Goal: Communication & Community: Answer question/provide support

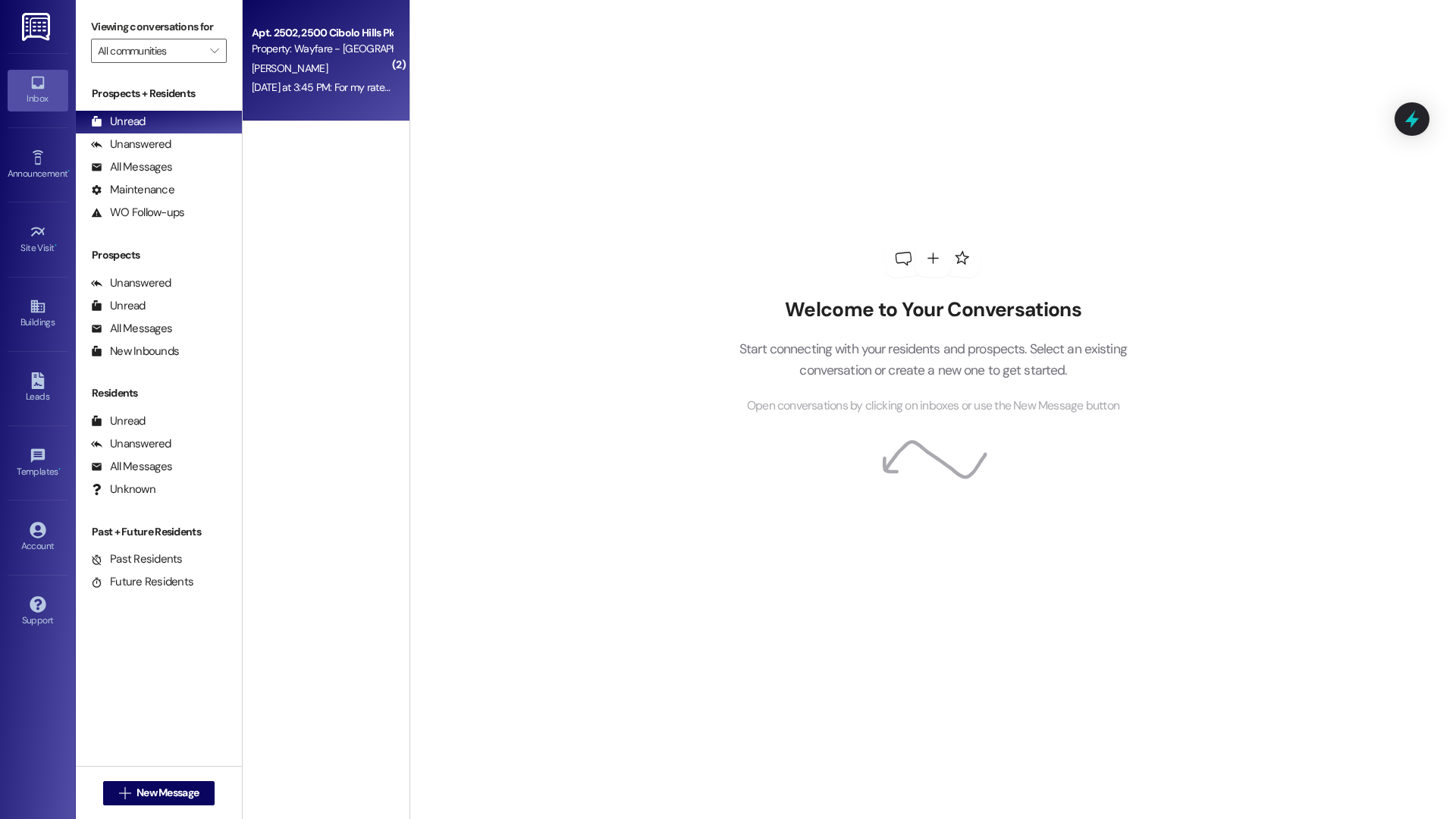
click at [283, 88] on div "Yesterday at 3:45 PM: For my rate I could be in a 2 bed 2 bath until Yesterday …" at bounding box center [390, 87] width 276 height 14
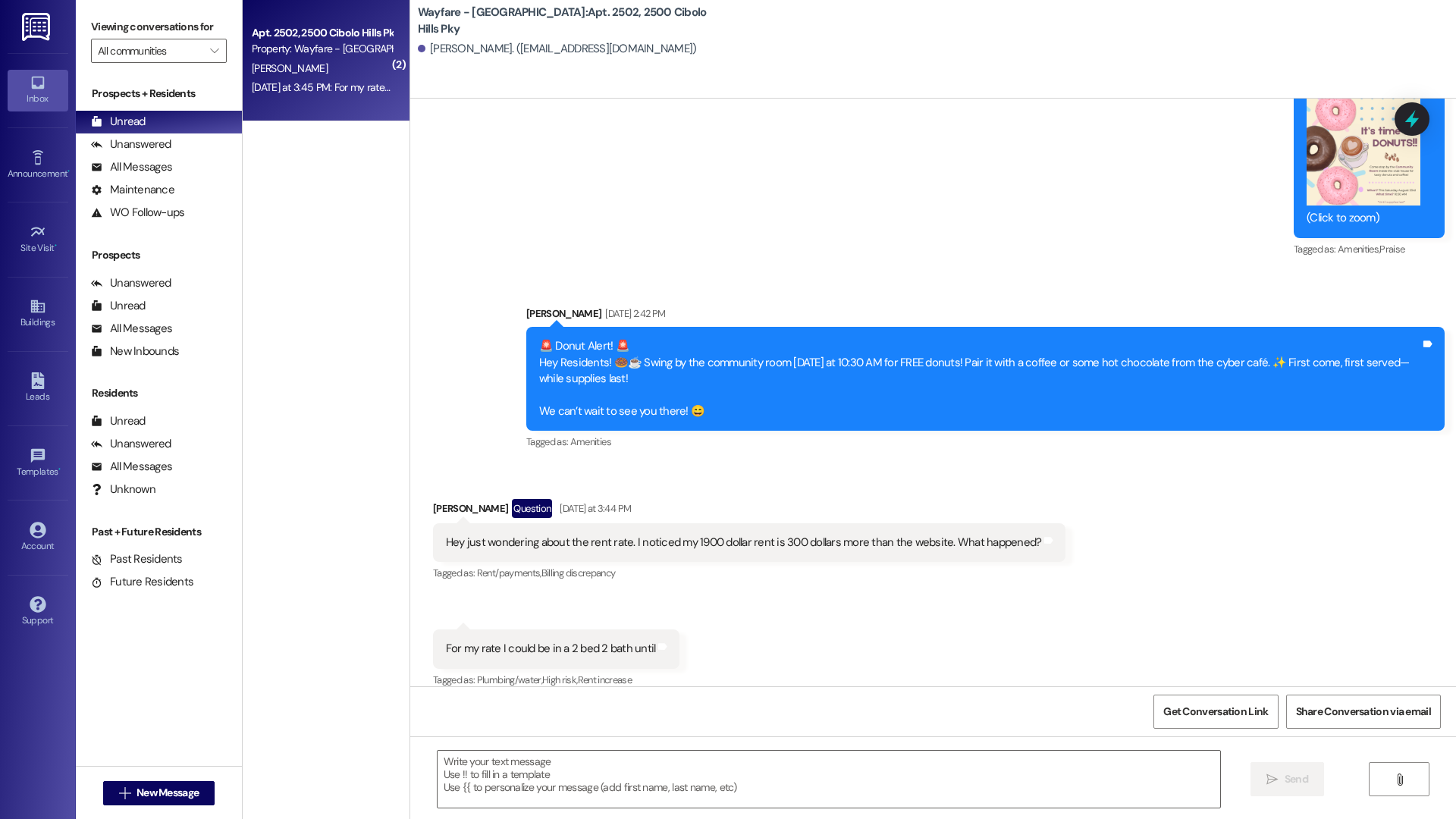
scroll to position [39117, 0]
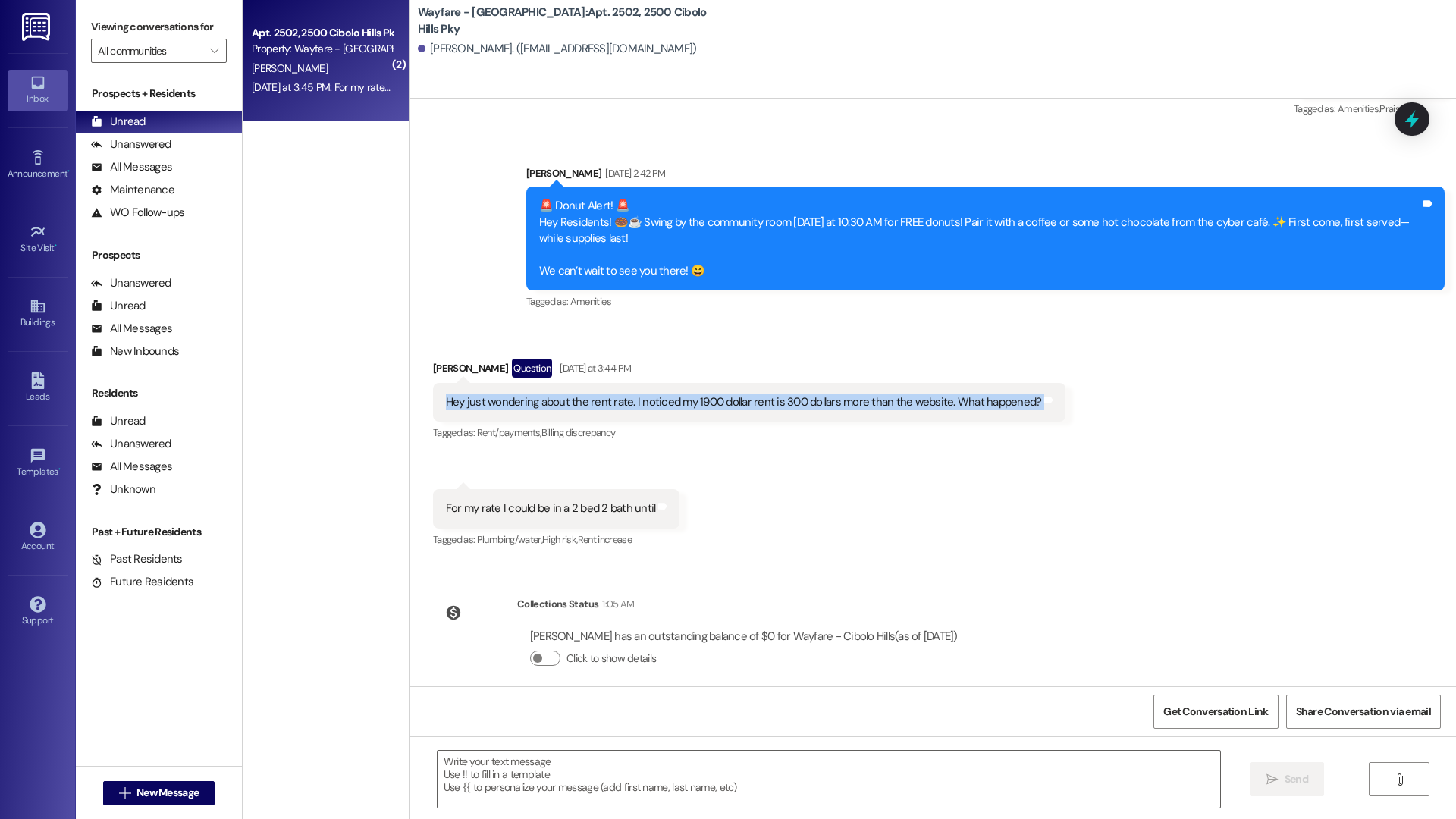
drag, startPoint x: 475, startPoint y: 384, endPoint x: 1061, endPoint y: 384, distance: 586.0
click at [1061, 384] on div "Received via SMS Jonathon Chapman Question Yesterday at 3:44 PM Hey just wonder…" at bounding box center [933, 443] width 1046 height 238
copy div "Hey just wondering about the rent rate. I noticed my 1900 dollar rent is 300 do…"
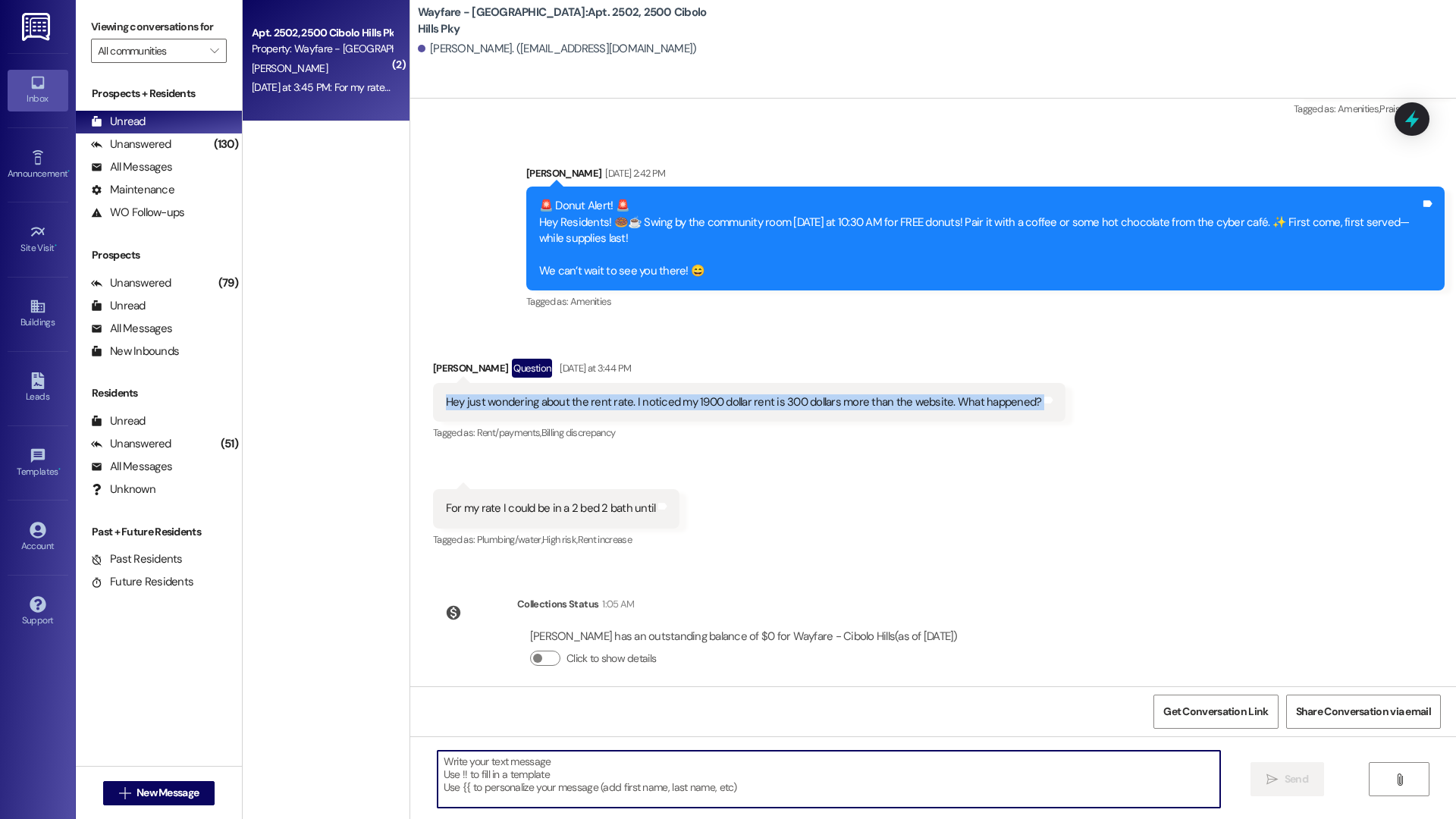
click at [719, 789] on textarea at bounding box center [828, 779] width 783 height 57
click at [527, 784] on textarea at bounding box center [828, 779] width 783 height 57
paste textarea "Thank you for reaching out. I completely understand your concern regarding the …"
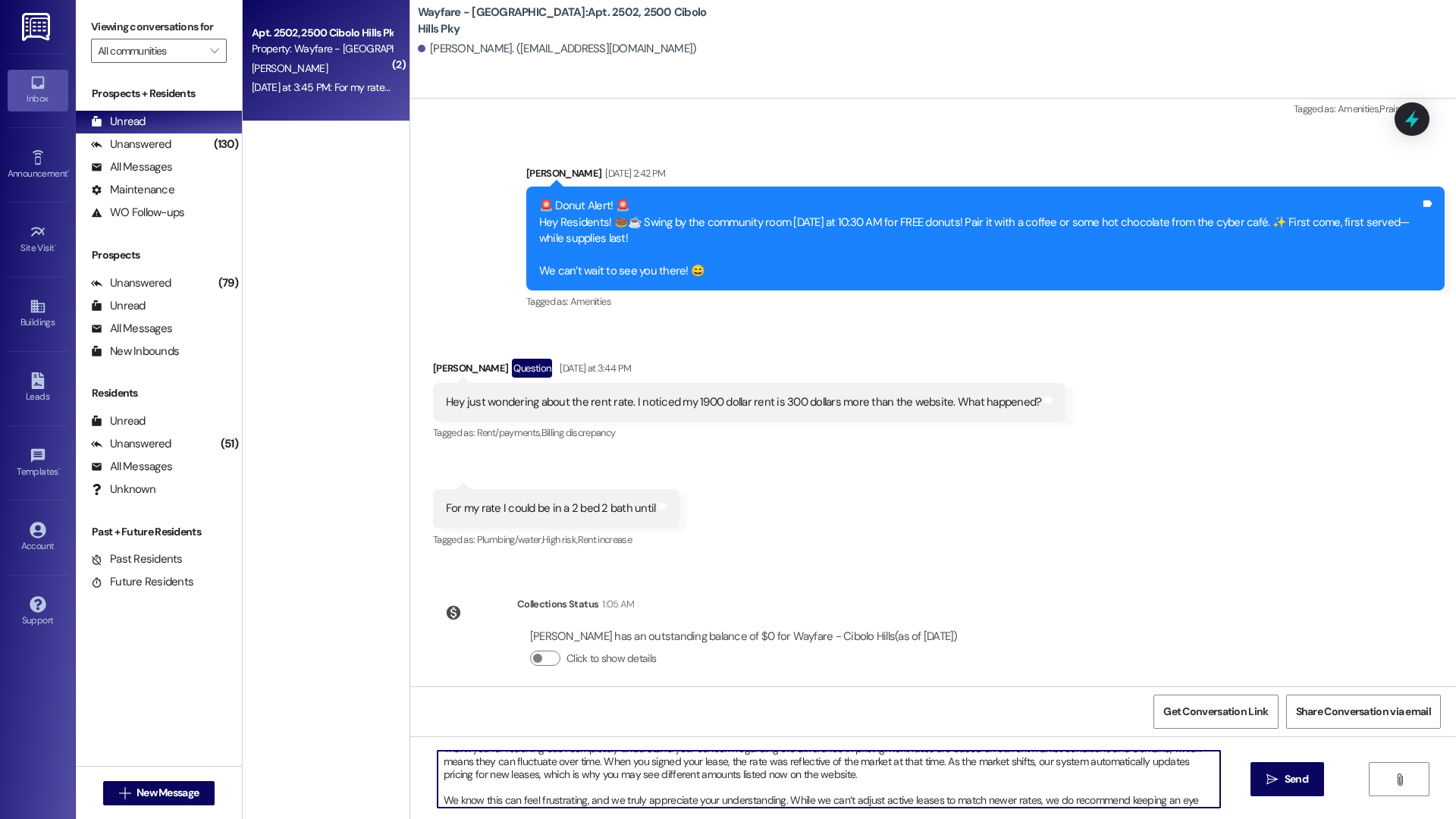
scroll to position [0, 0]
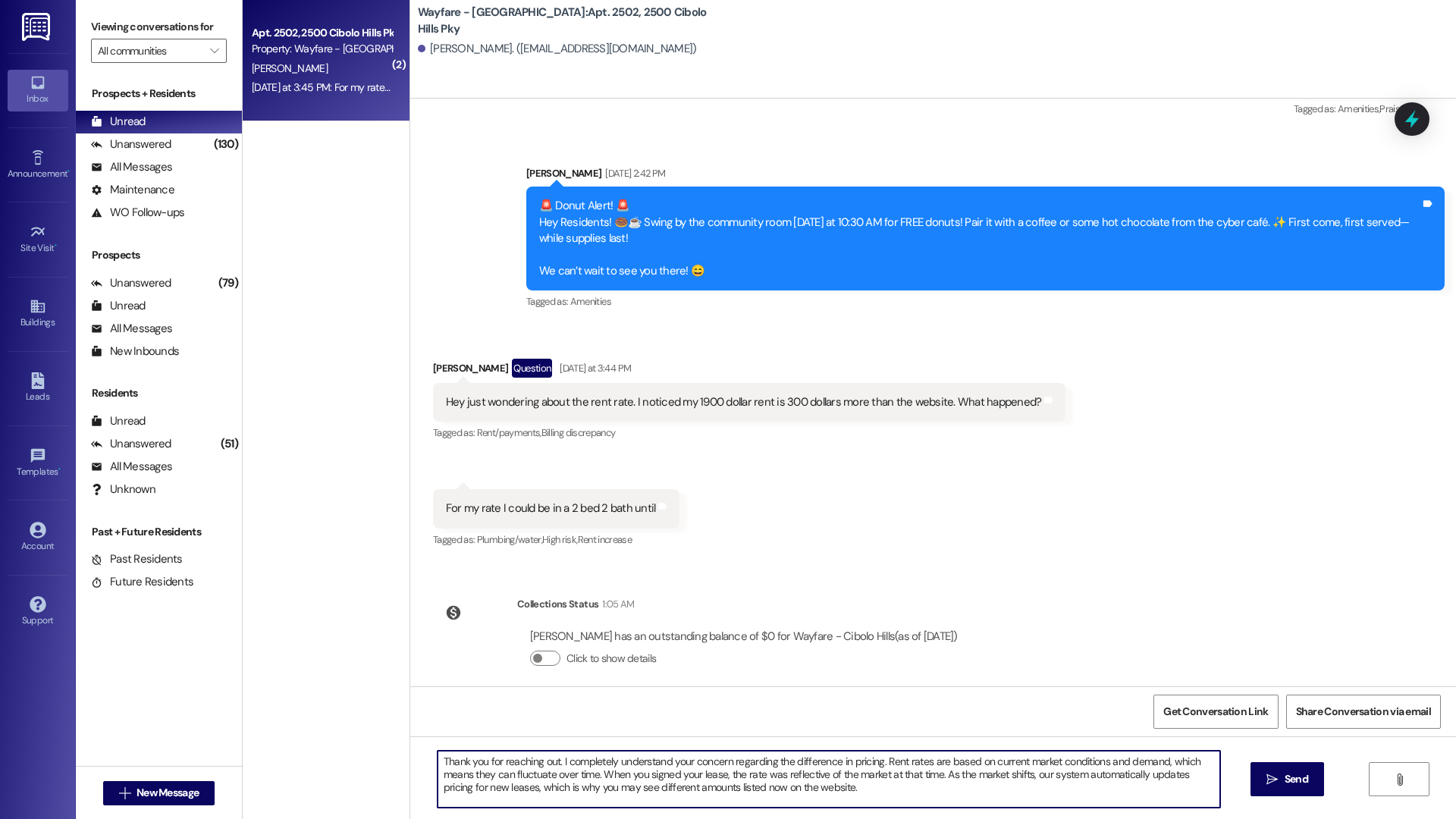
click at [437, 767] on textarea "Thank you for reaching out. I completely understand your concern regarding the …" at bounding box center [828, 779] width 783 height 57
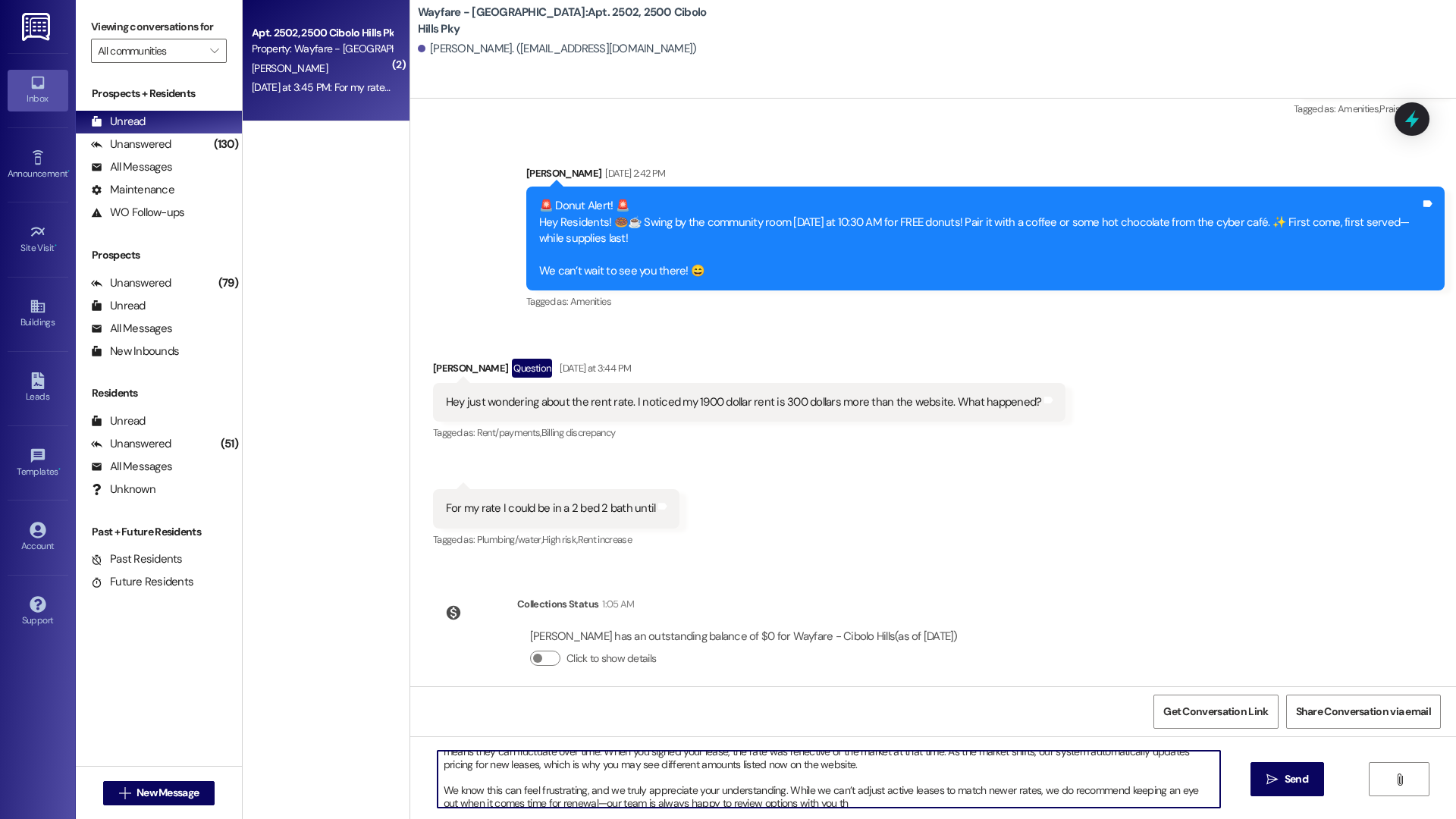
scroll to position [43, 0]
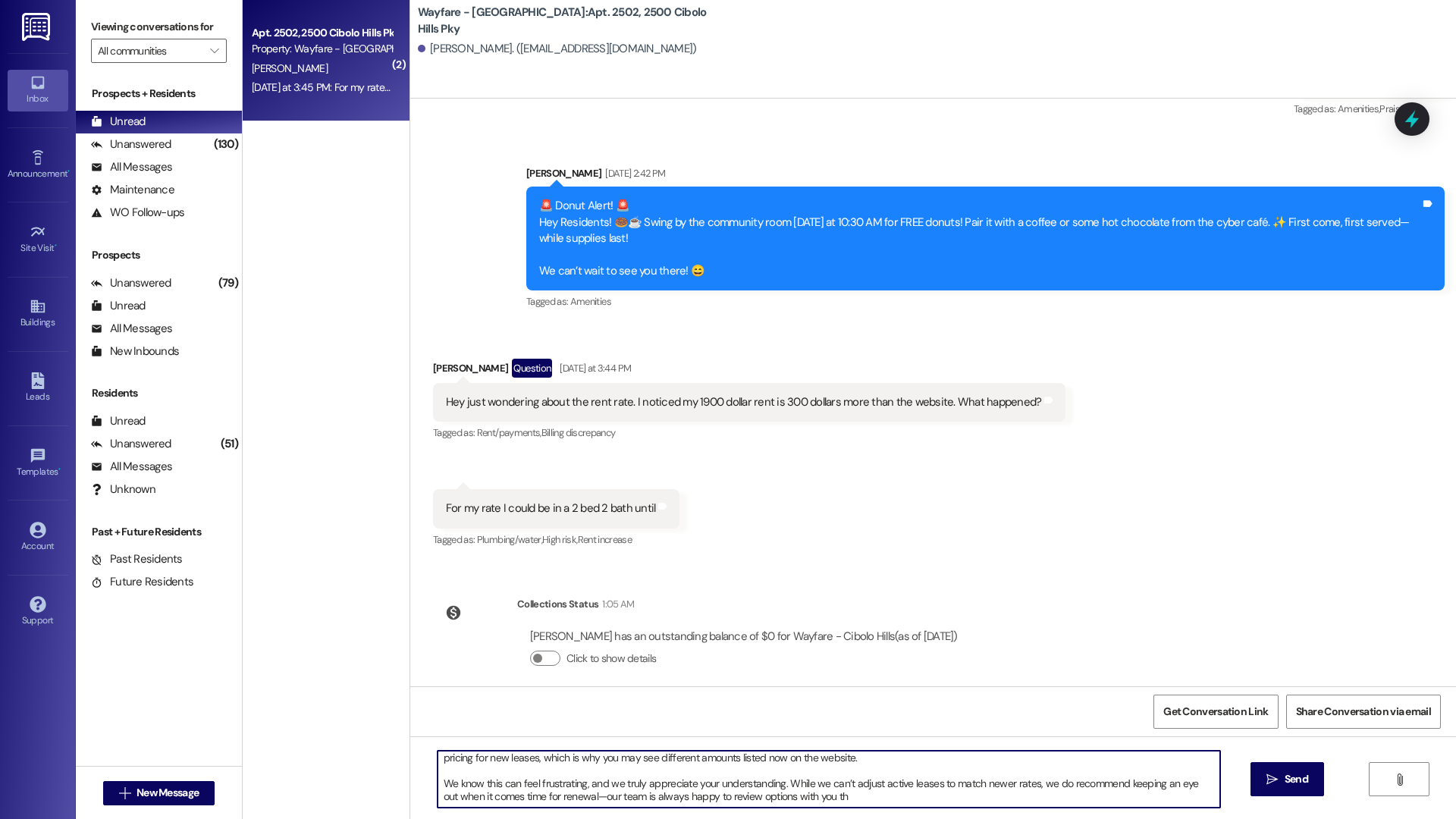
click at [582, 799] on textarea "Good Morning, Thank you for reaching out. I completely understand your concern …" at bounding box center [828, 779] width 783 height 57
click at [579, 798] on textarea "Good Morning, Thank you for reaching out. I completely understand your concern …" at bounding box center [828, 779] width 783 height 57
click at [813, 800] on textarea "Good Morning, Thank you for reaching out. I completely understand your concern …" at bounding box center [828, 779] width 783 height 57
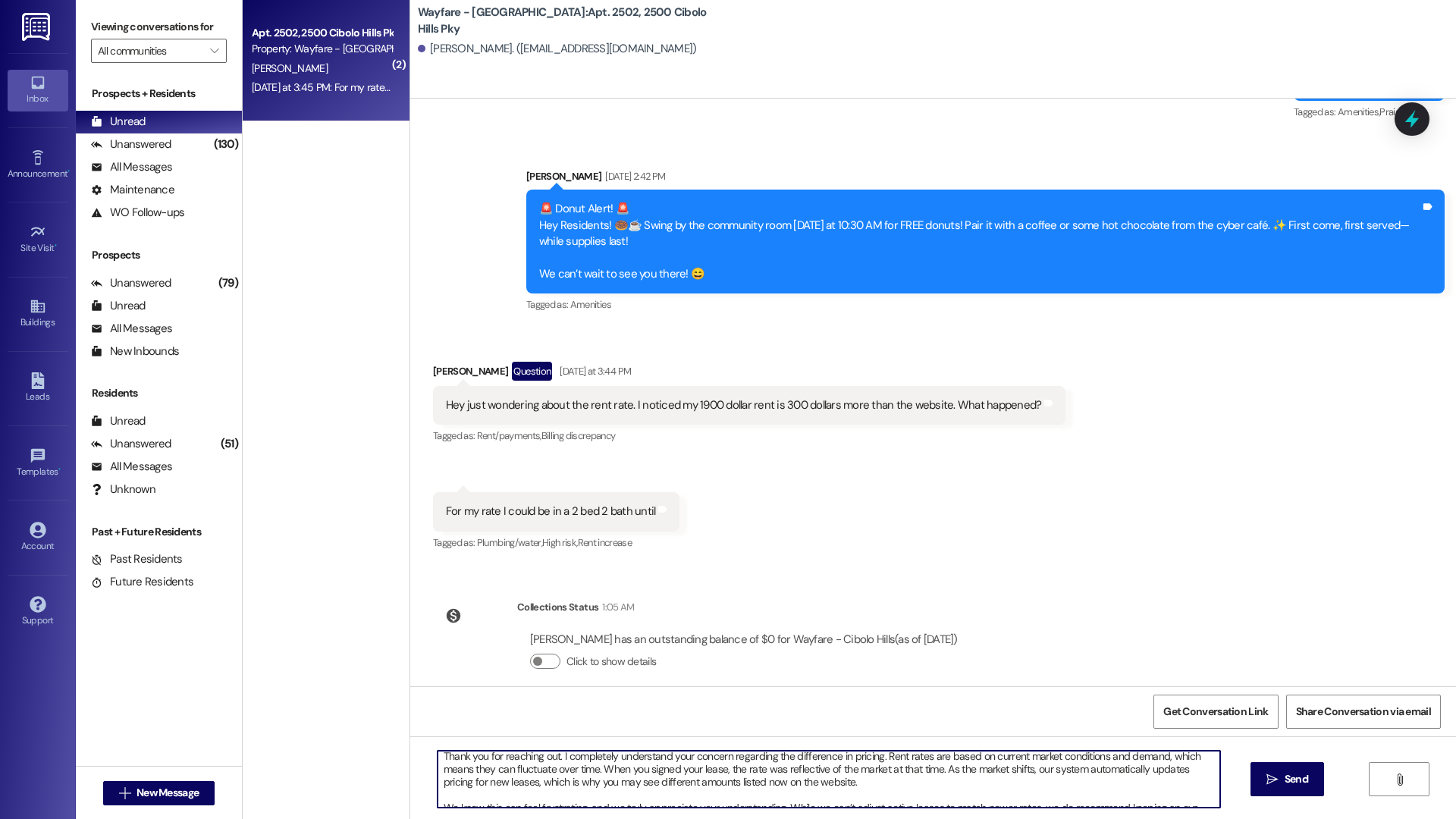
scroll to position [0, 0]
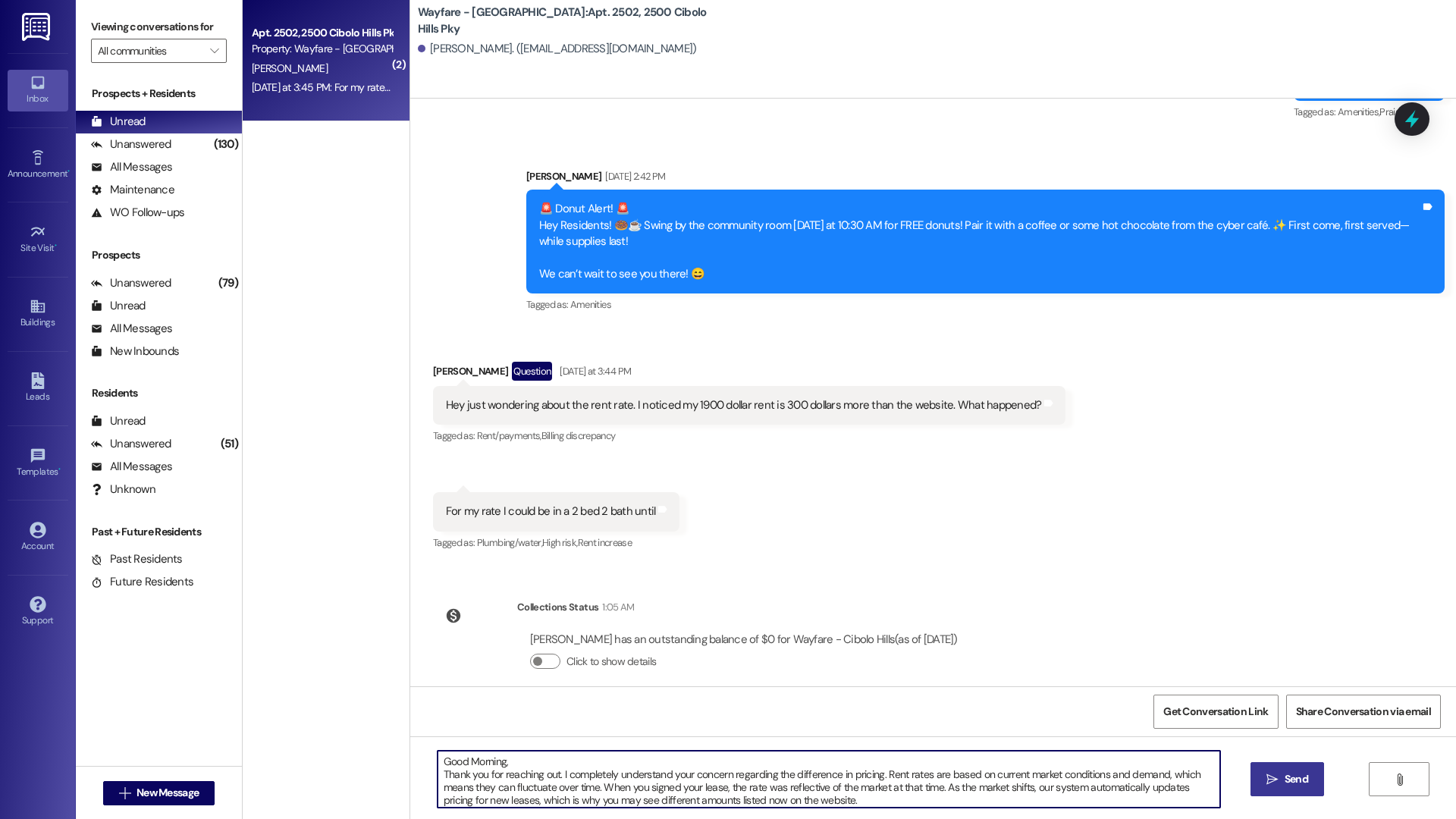
type textarea "Good Morning, Thank you for reaching out. I completely understand your concern …"
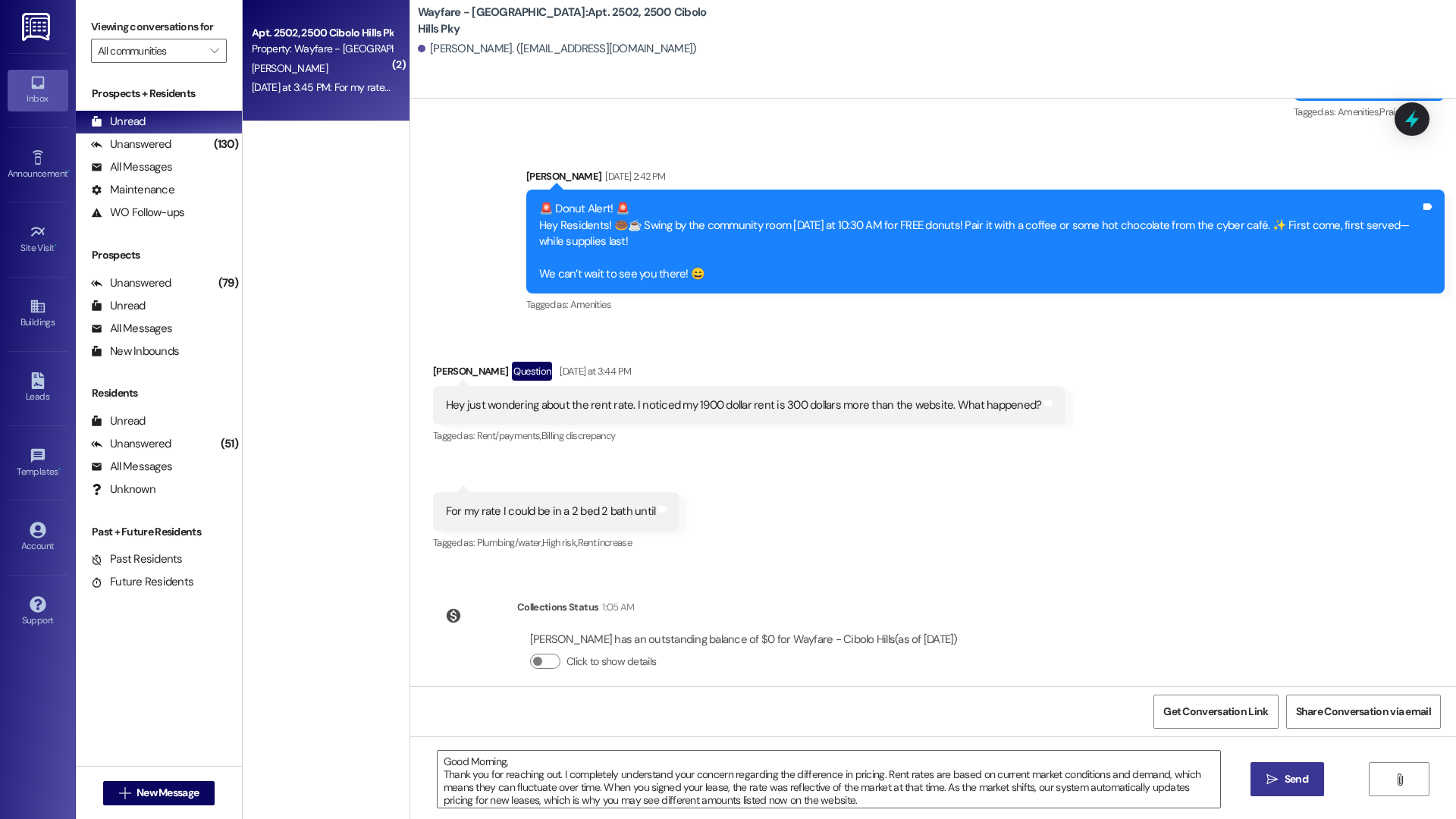
click at [1314, 791] on button " Send" at bounding box center [1287, 779] width 74 height 34
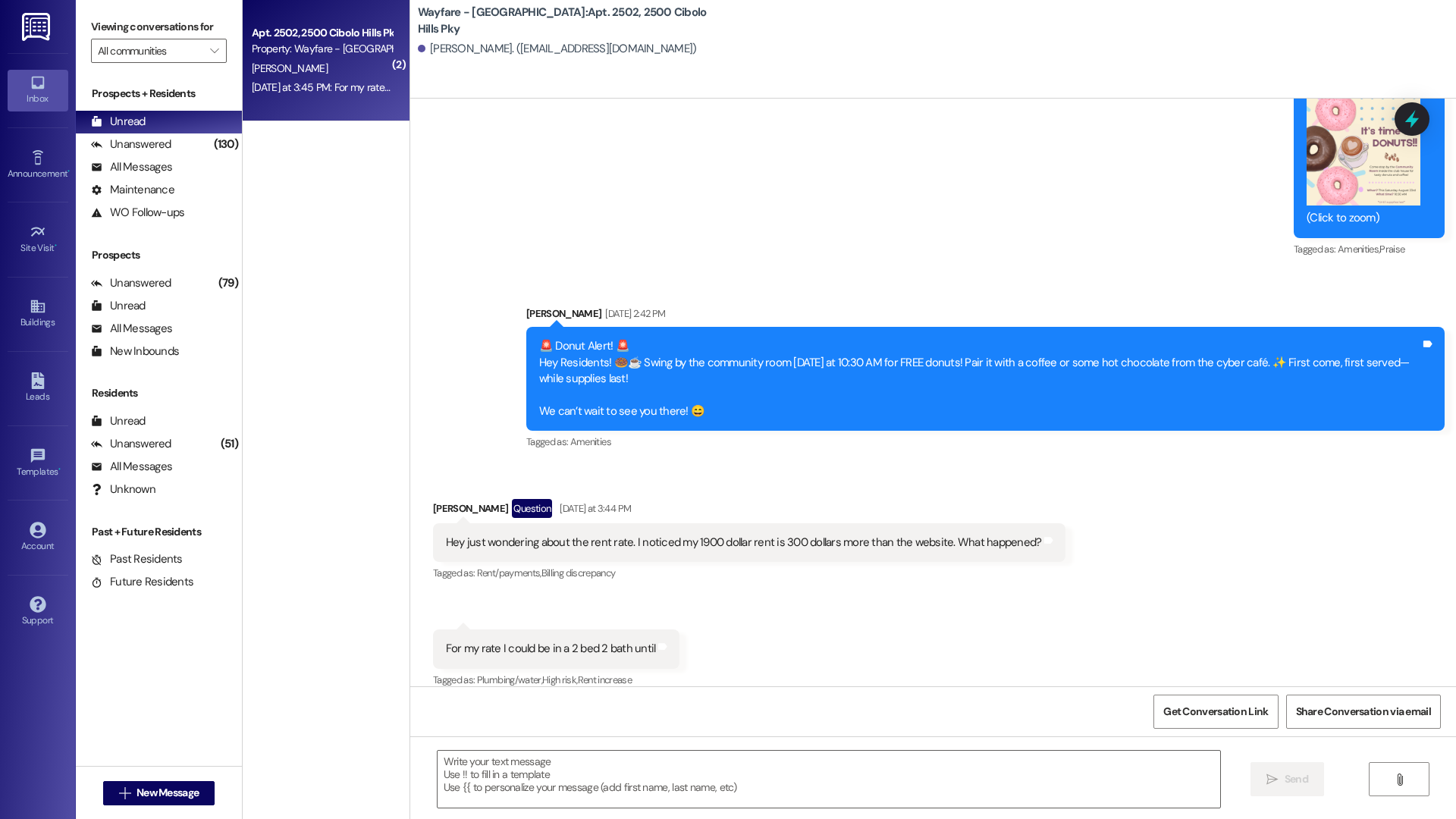
scroll to position [39320, 0]
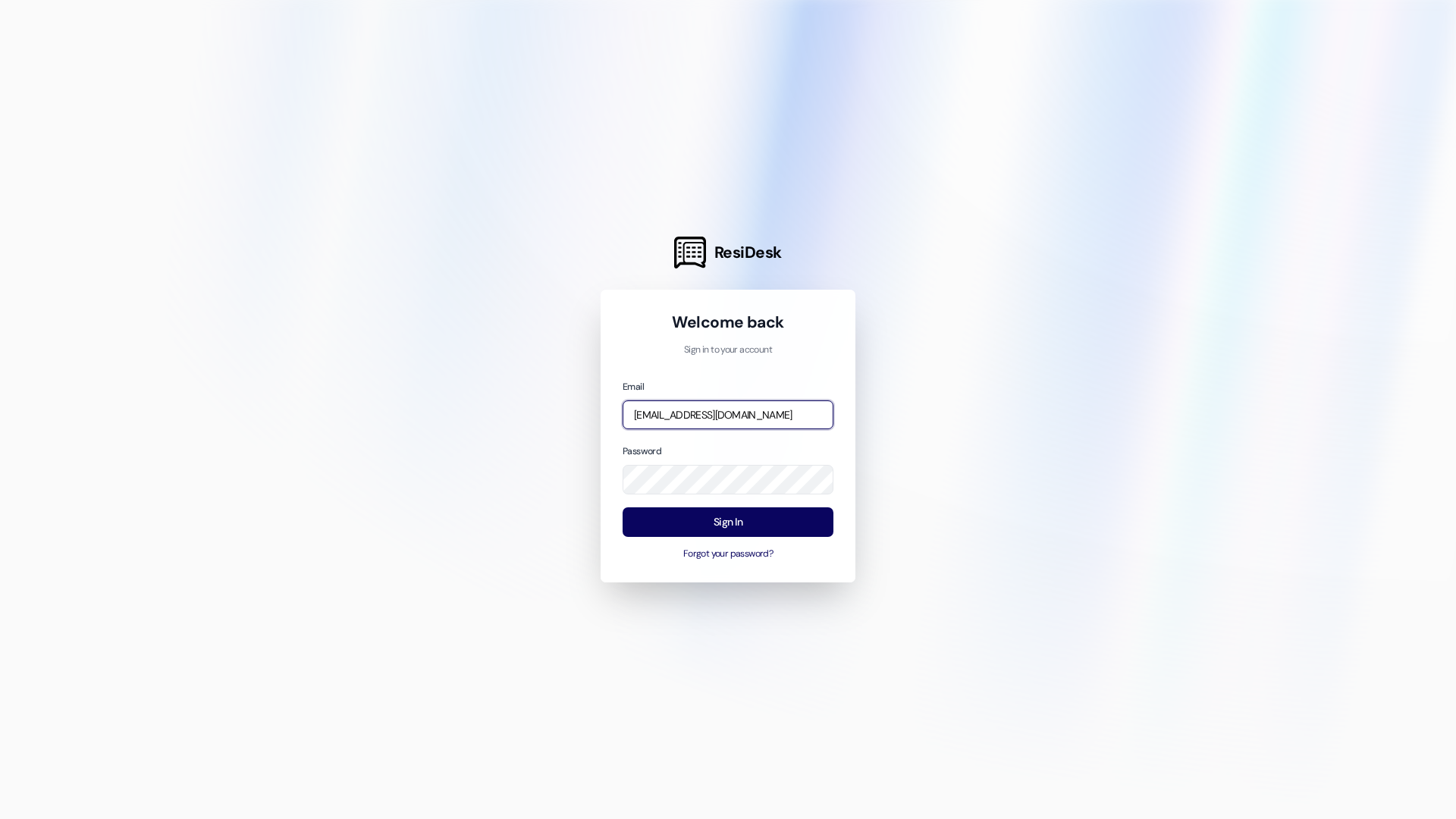
click at [761, 423] on input "jarnold@wayfareapartments.com" at bounding box center [728, 415] width 210 height 29
type input "thalya@wayfareapartments.com"
click at [678, 508] on button "Sign In" at bounding box center [728, 522] width 210 height 29
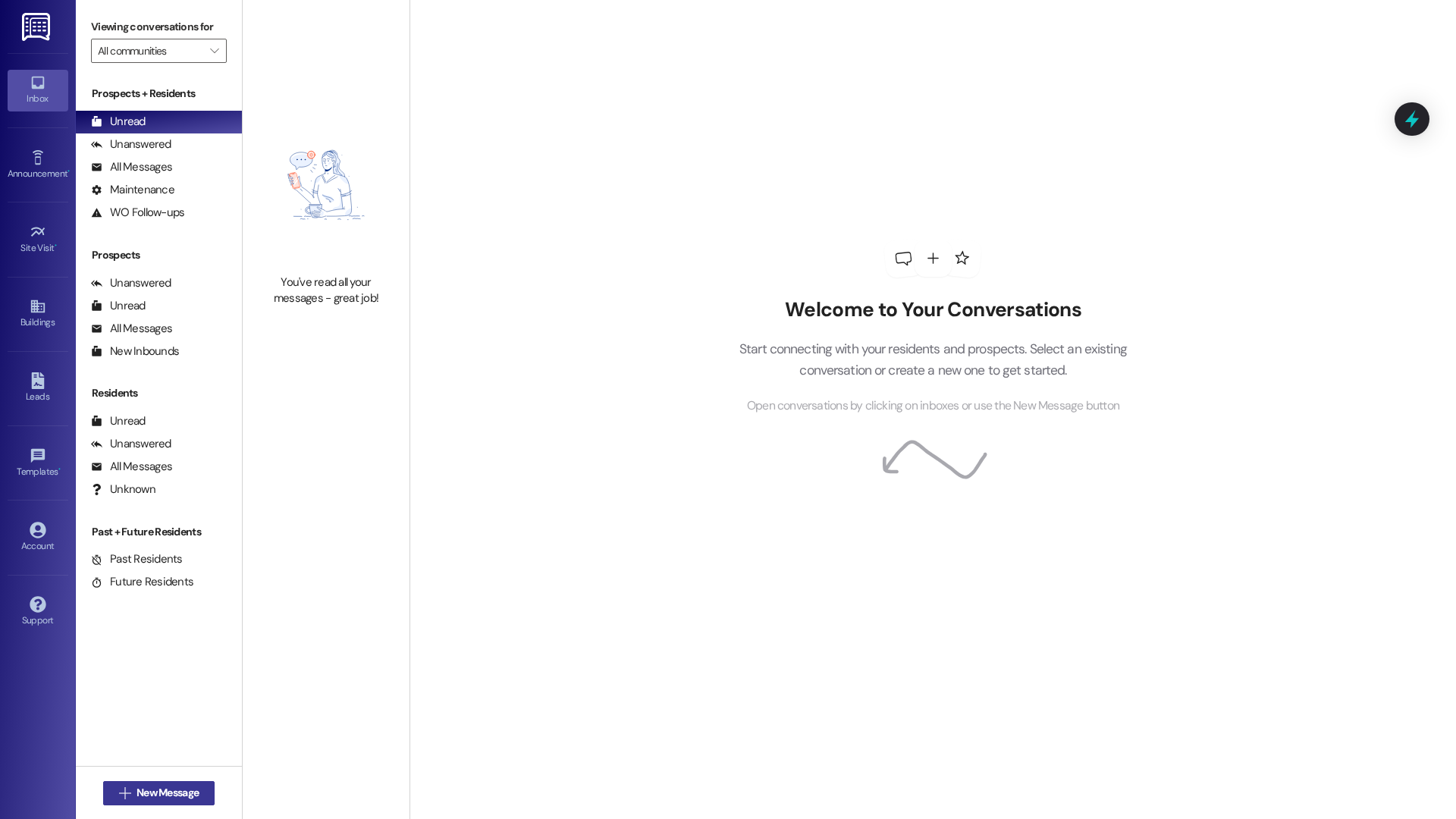
click at [207, 798] on button " New Message" at bounding box center [159, 793] width 113 height 24
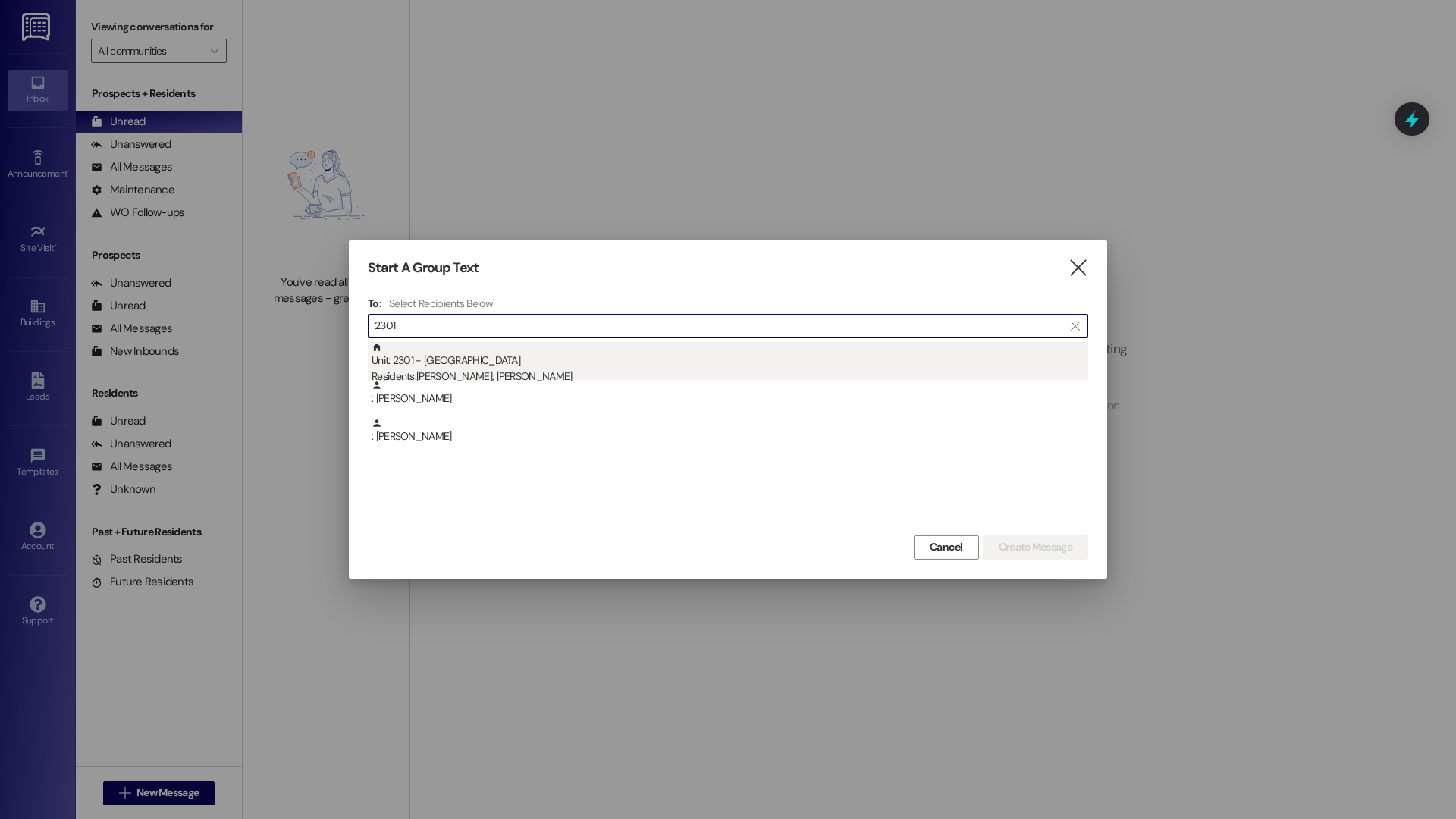
type input "2301"
click at [728, 358] on div "Unit: 2301 - [GEOGRAPHIC_DATA] Pky Residents: [PERSON_NAME], [PERSON_NAME]" at bounding box center [729, 364] width 717 height 44
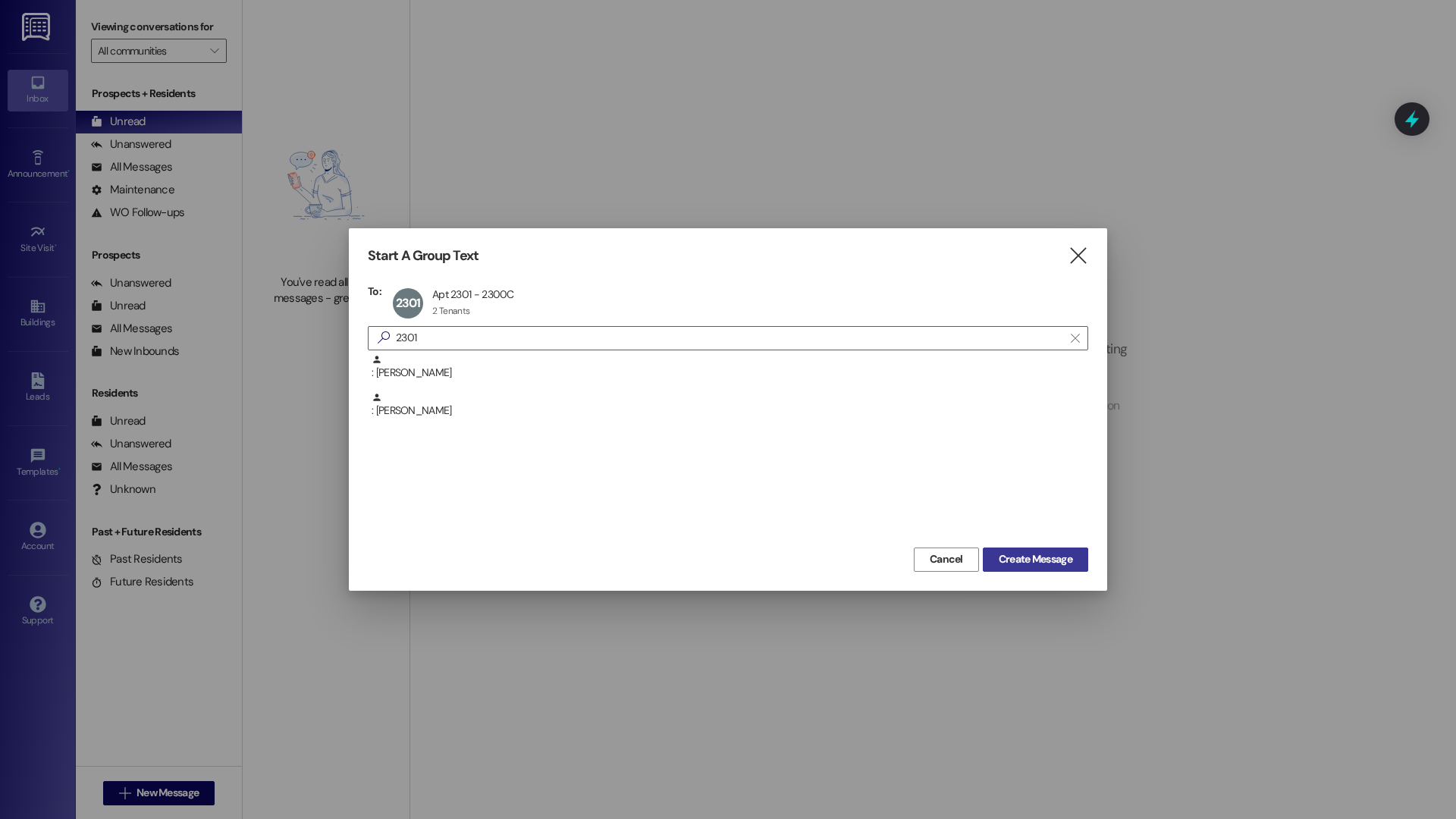
click at [1061, 562] on span "Create Message" at bounding box center [1036, 559] width 74 height 16
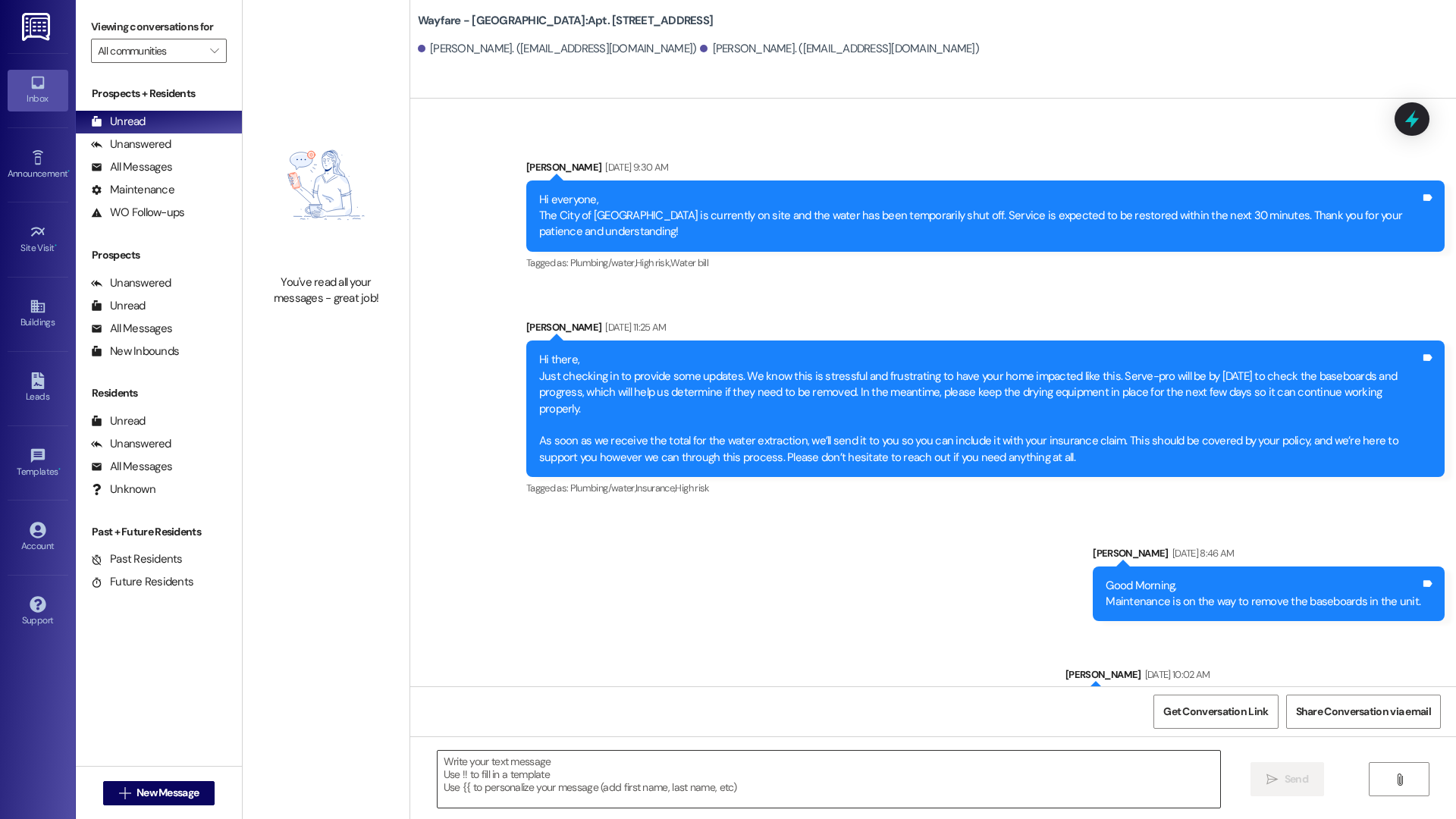
click at [865, 781] on textarea at bounding box center [828, 779] width 783 height 57
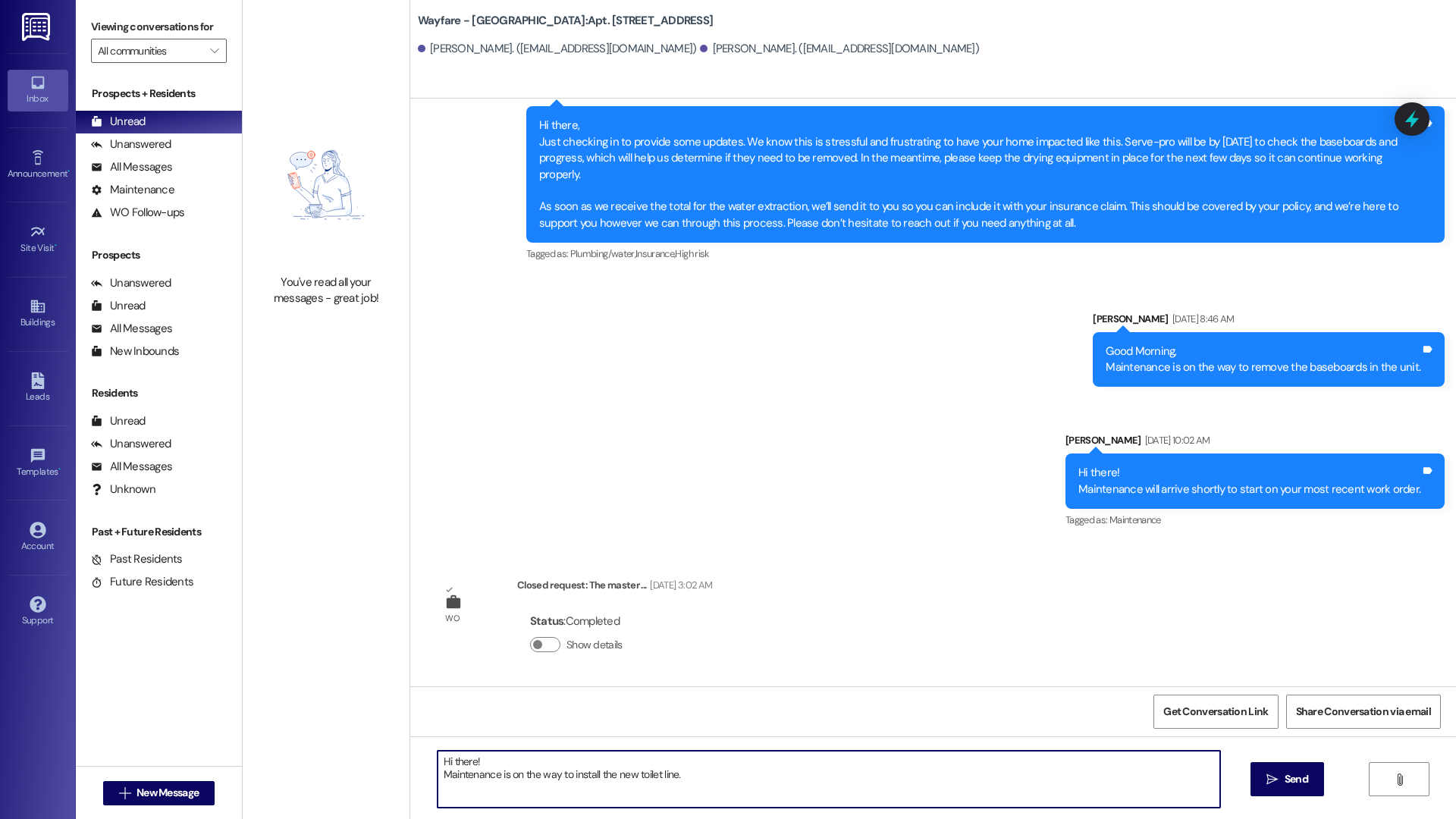
type textarea "Hi there! Maintenance is on the way to install the new toilet line."
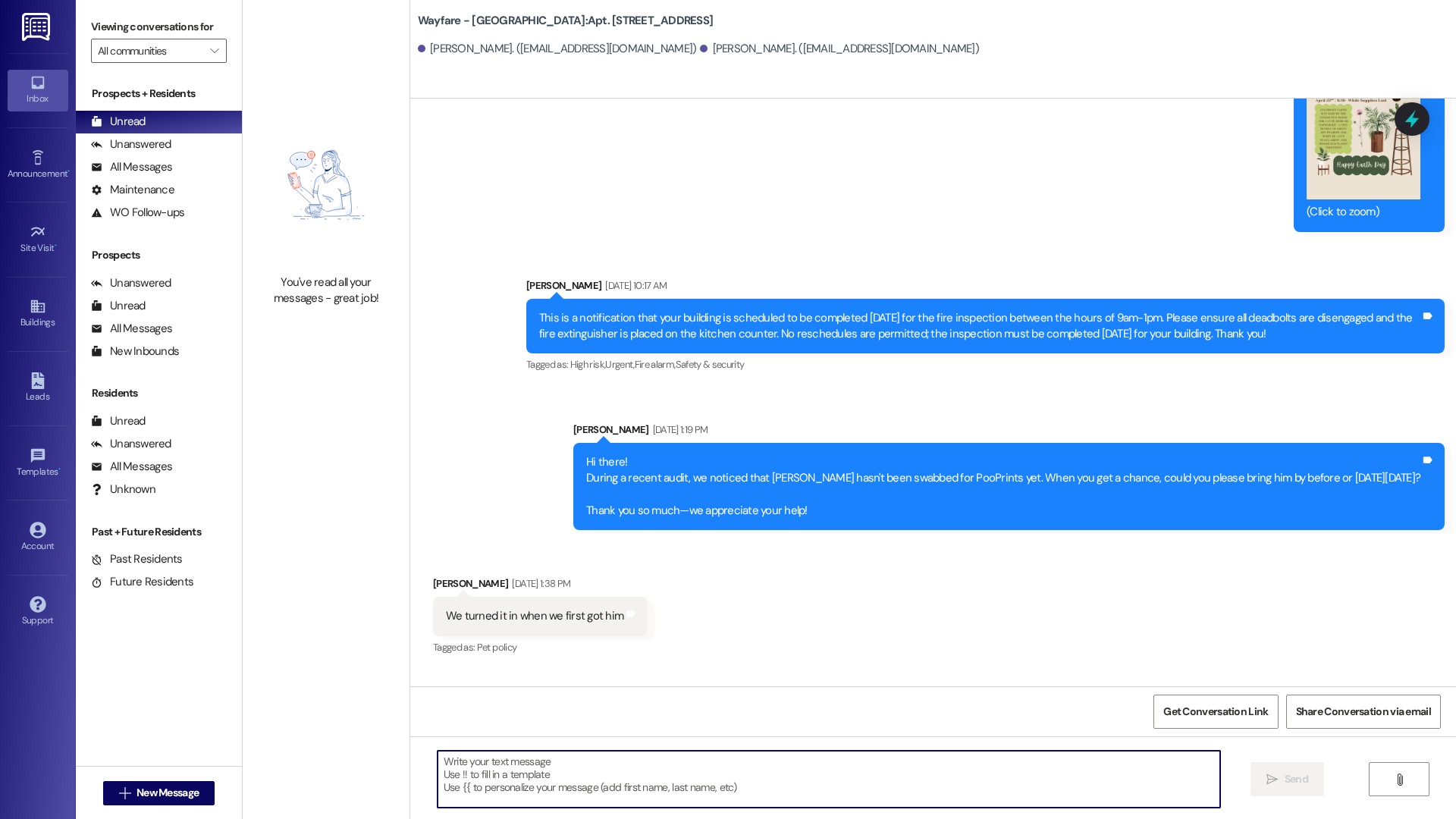
scroll to position [23090, 0]
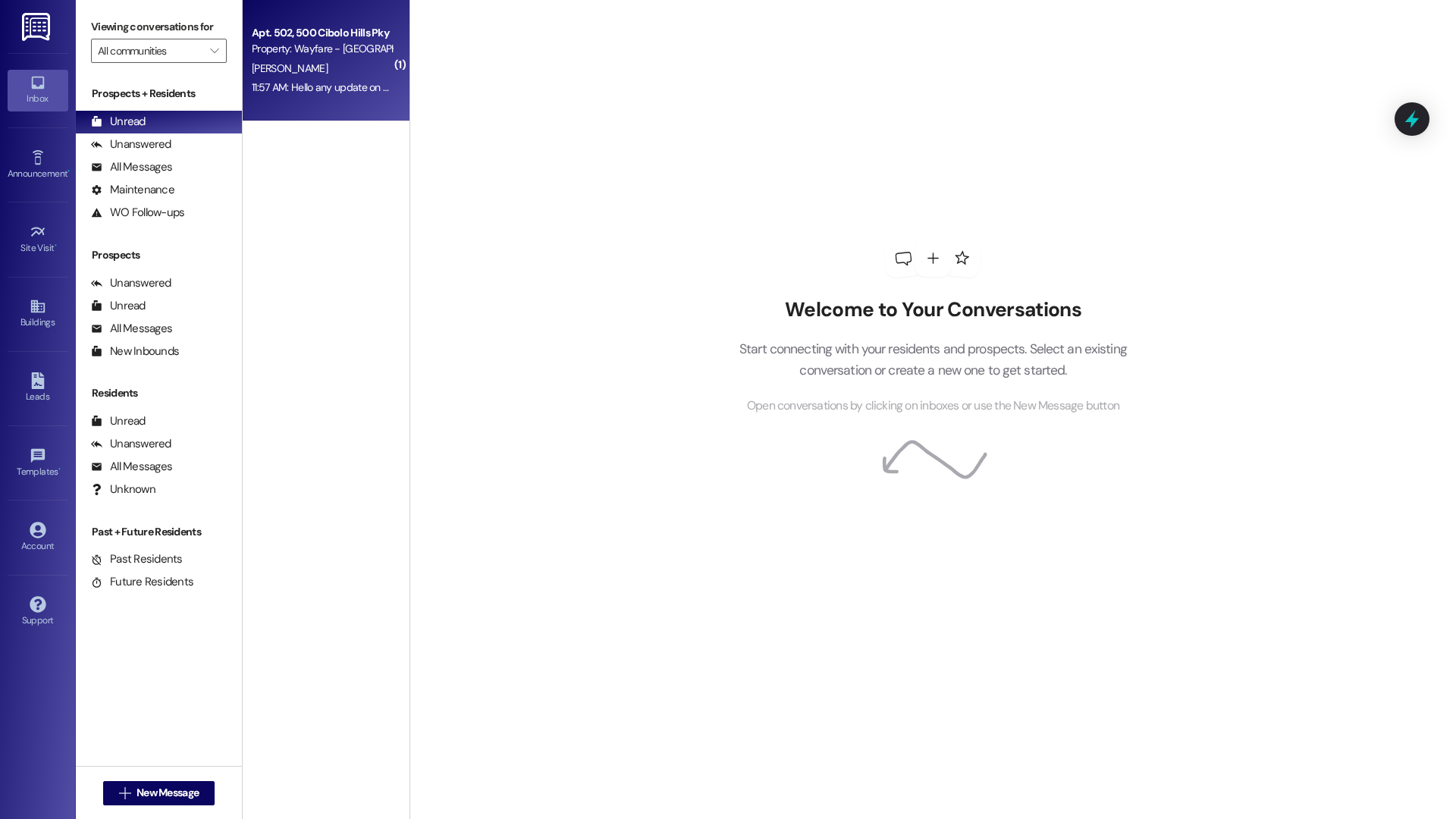
click at [355, 60] on div "[PERSON_NAME]" at bounding box center [322, 69] width 144 height 19
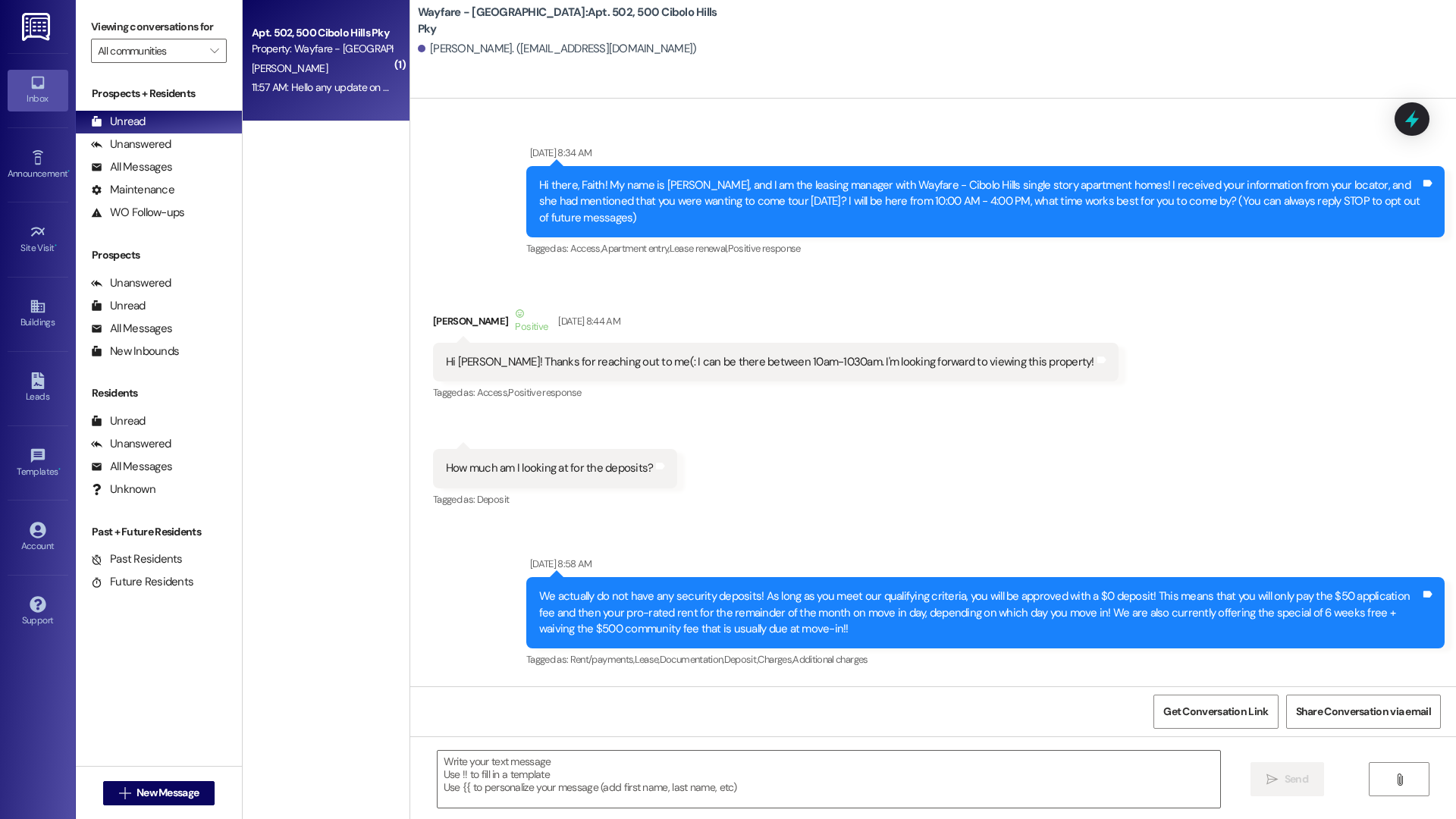
scroll to position [60214, 0]
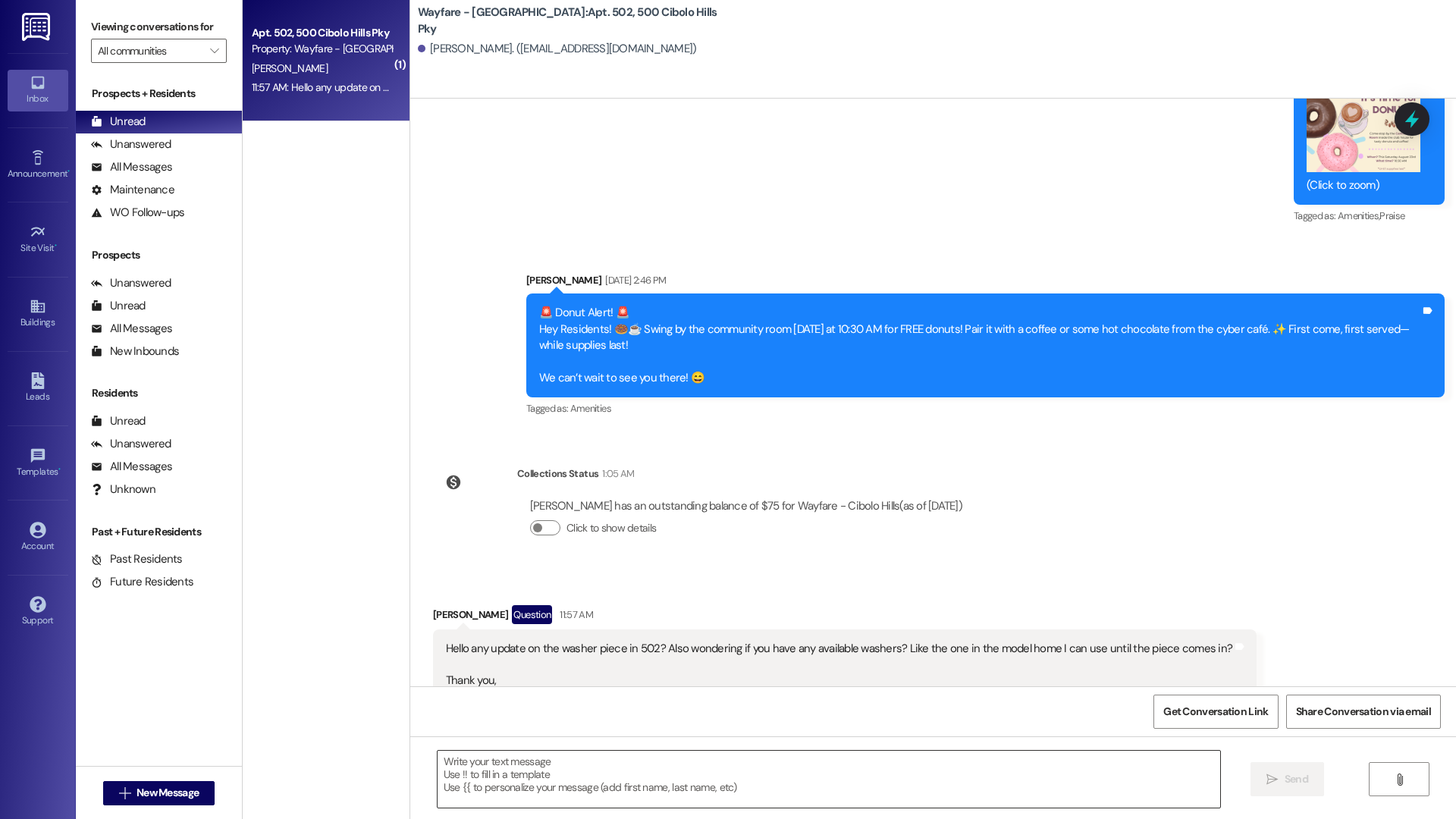
click at [780, 794] on textarea at bounding box center [828, 779] width 783 height 57
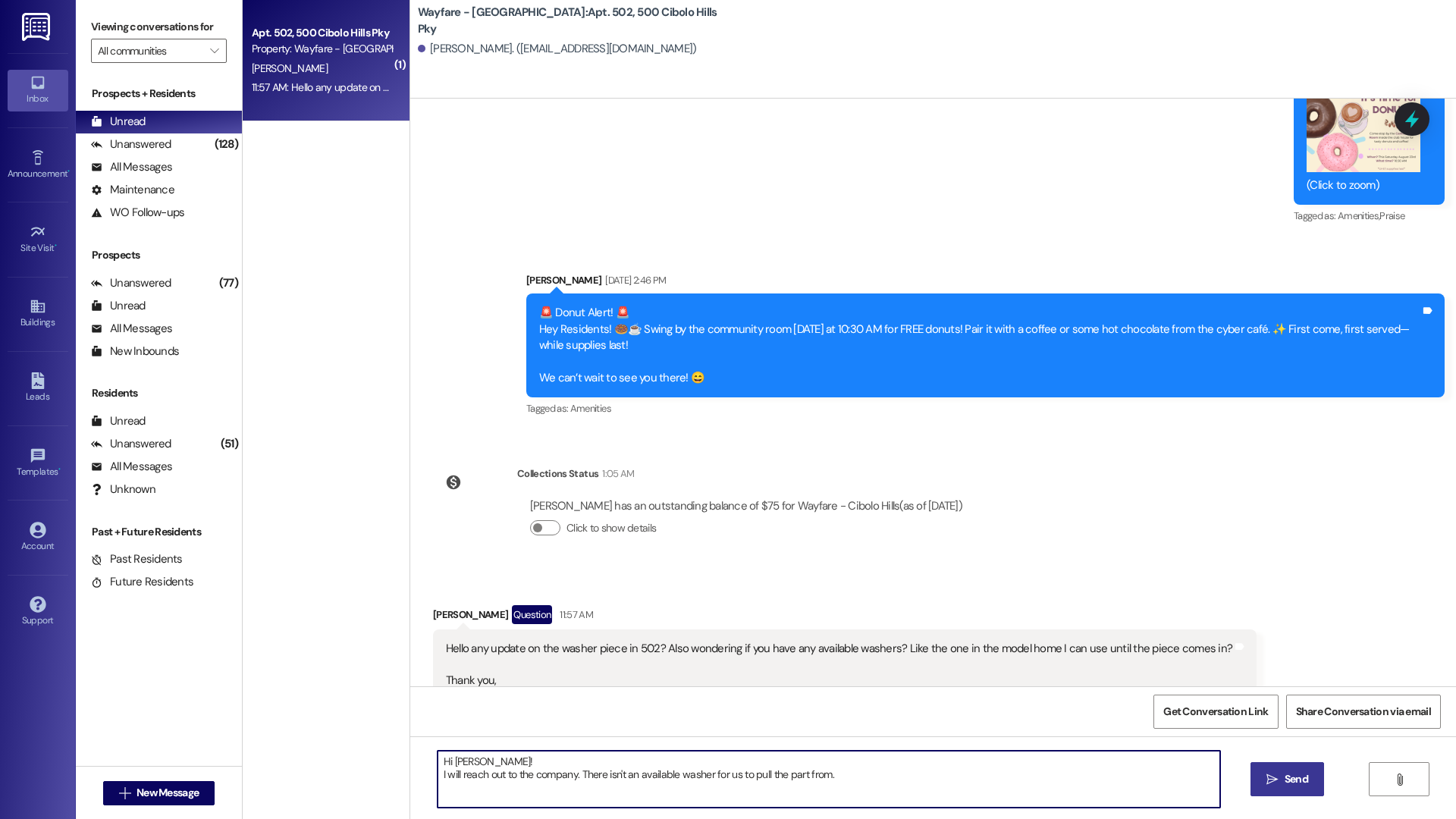
type textarea "Hi Faith! I will reach out to the company. There isn't an available washer for …"
click at [1304, 771] on span "Send" at bounding box center [1296, 779] width 23 height 16
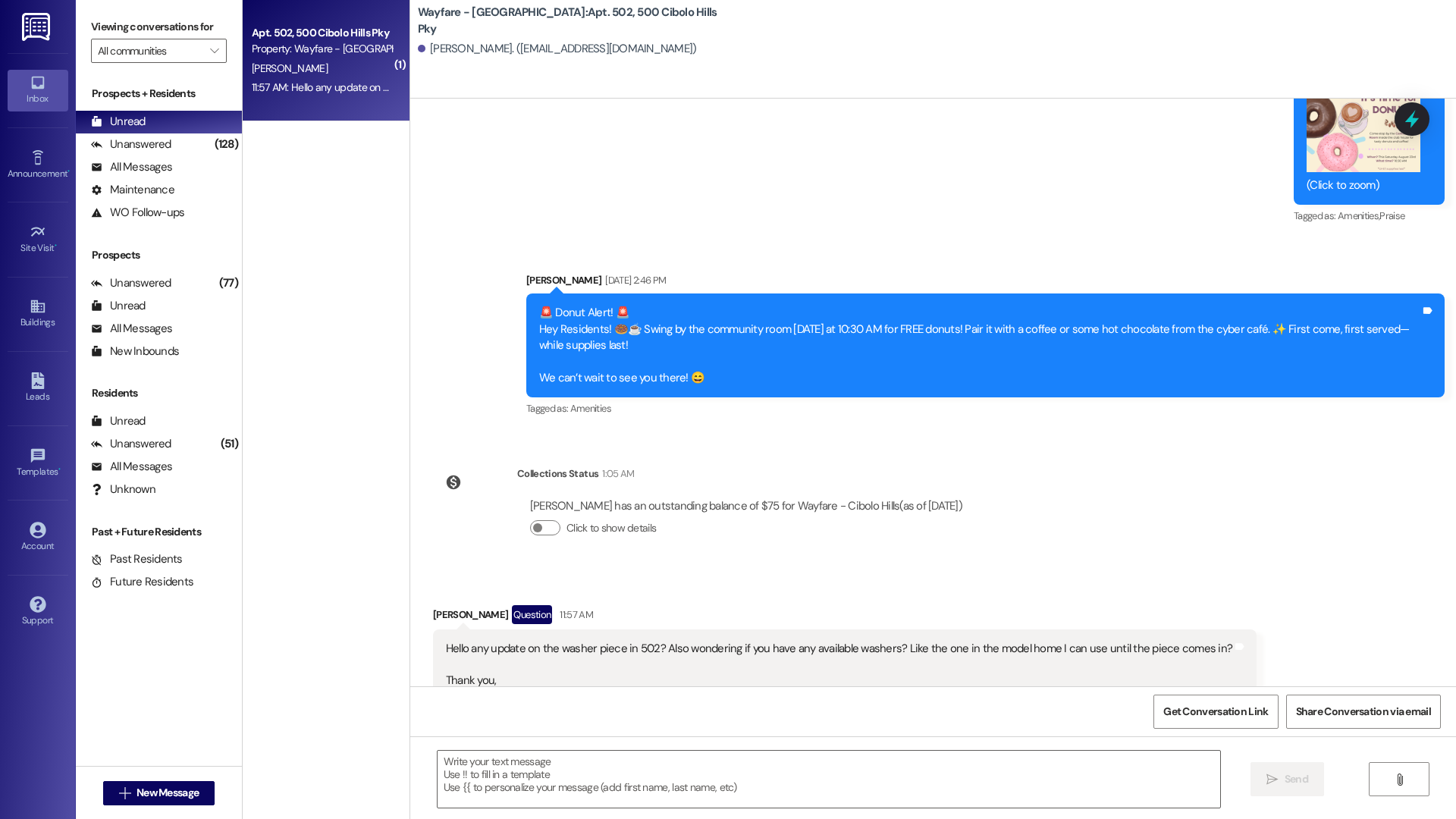
scroll to position [60213, 0]
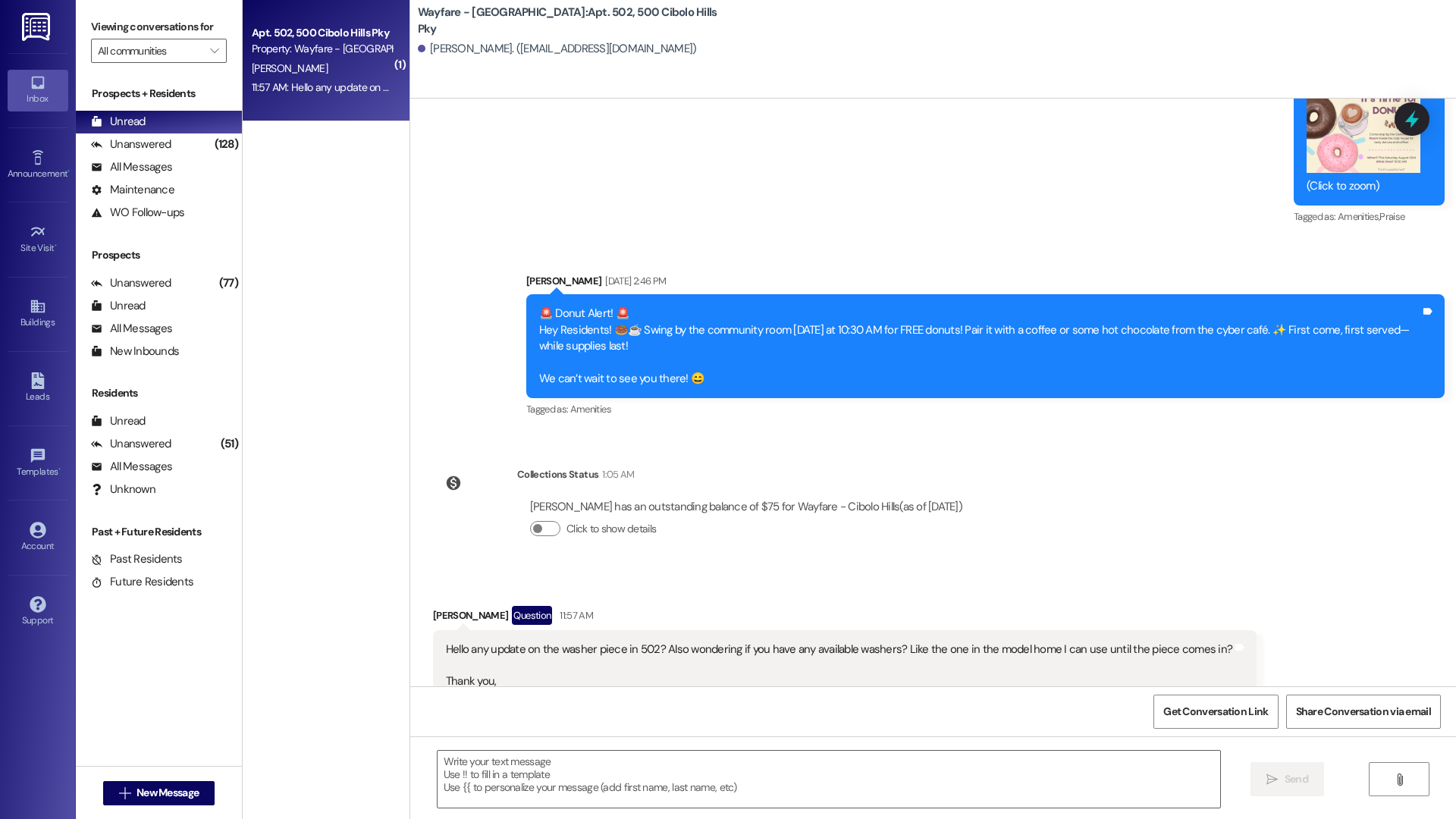
click at [825, 381] on div "Sent via SMS Jun 28, 2023 at 8:34 AM Hi there, Faith! My name is Allie, and I a…" at bounding box center [933, 393] width 1046 height 588
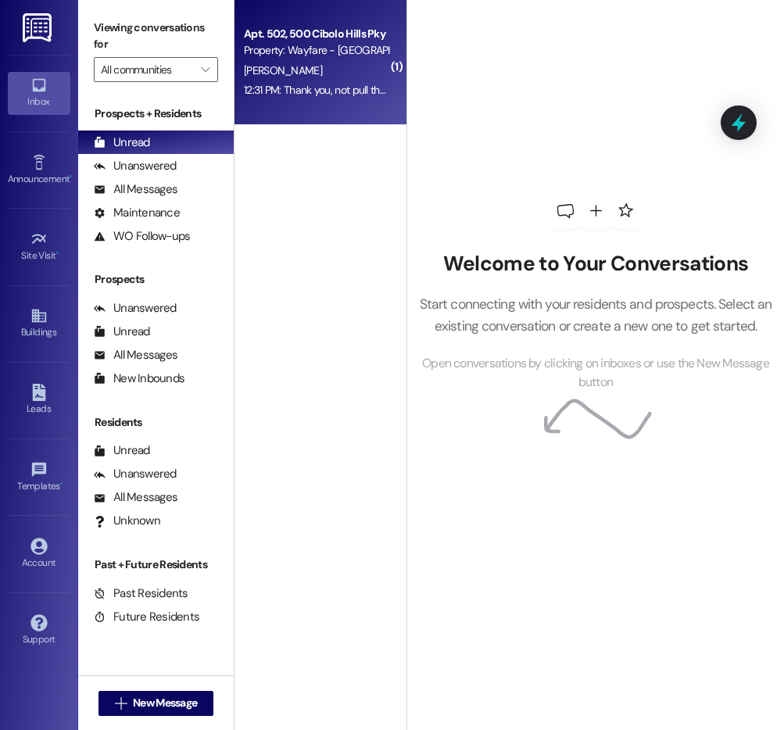
click at [277, 77] on div "[PERSON_NAME]" at bounding box center [316, 71] width 148 height 20
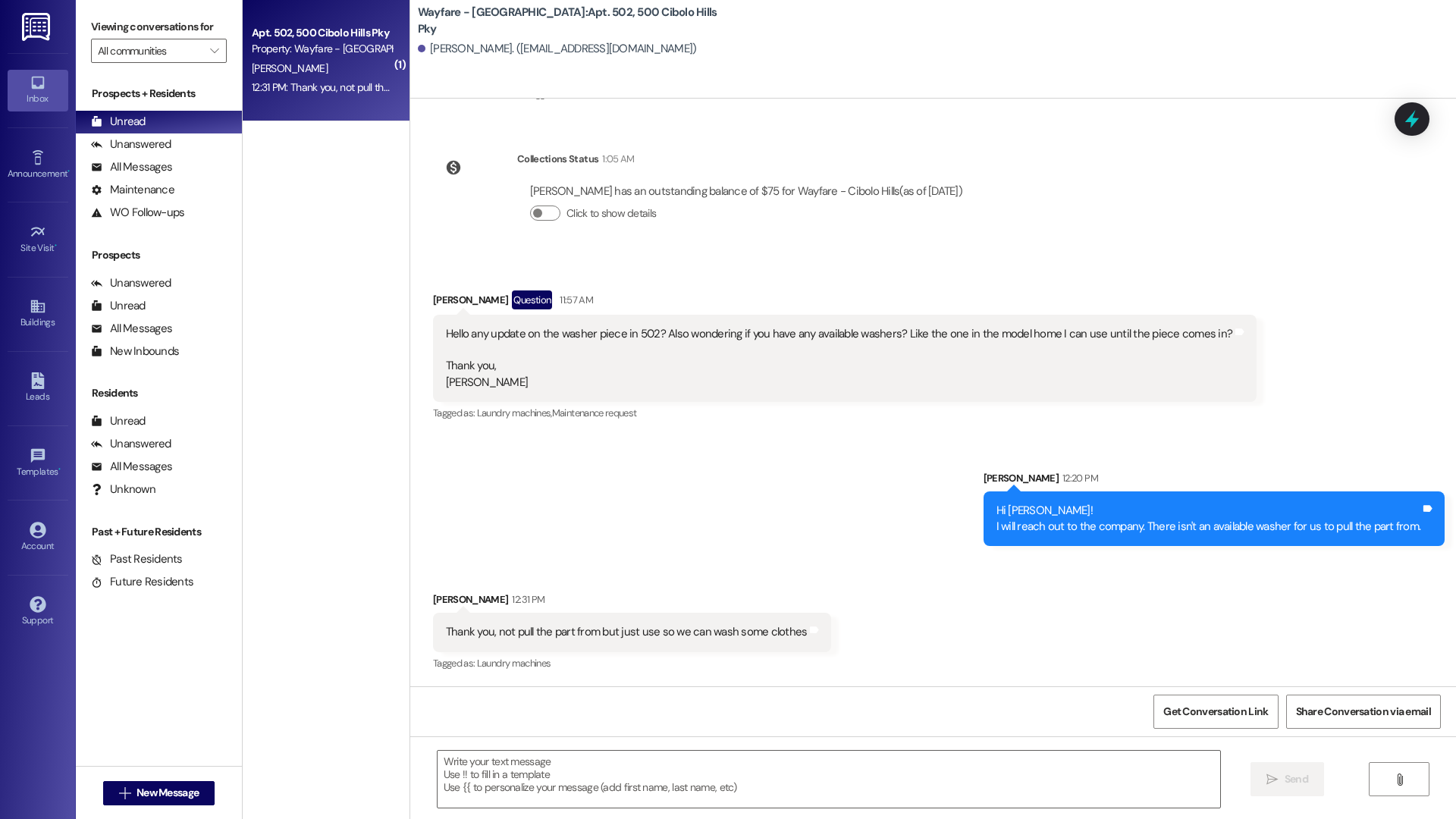
scroll to position [60464, 0]
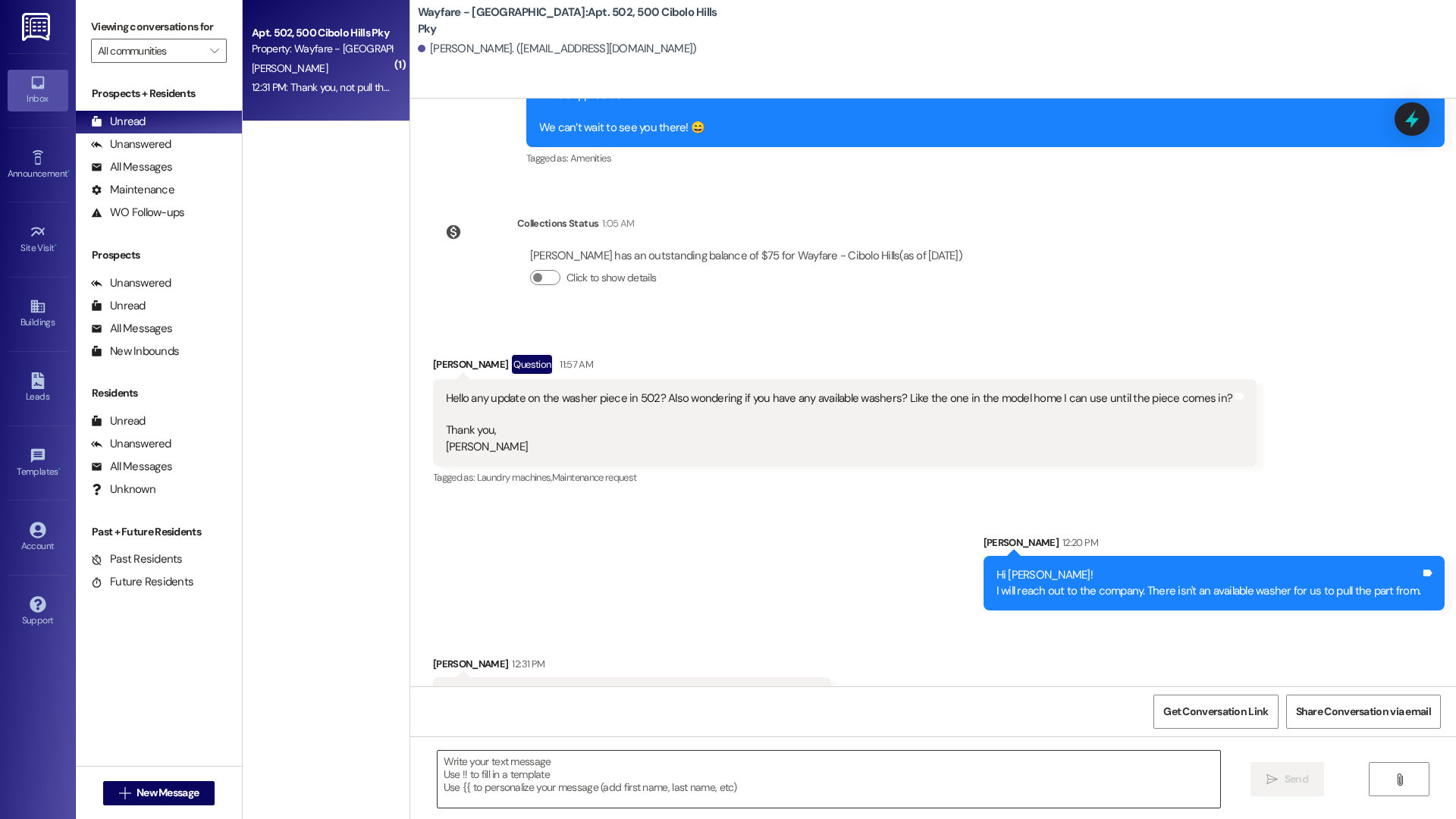
click at [686, 770] on textarea at bounding box center [828, 779] width 783 height 57
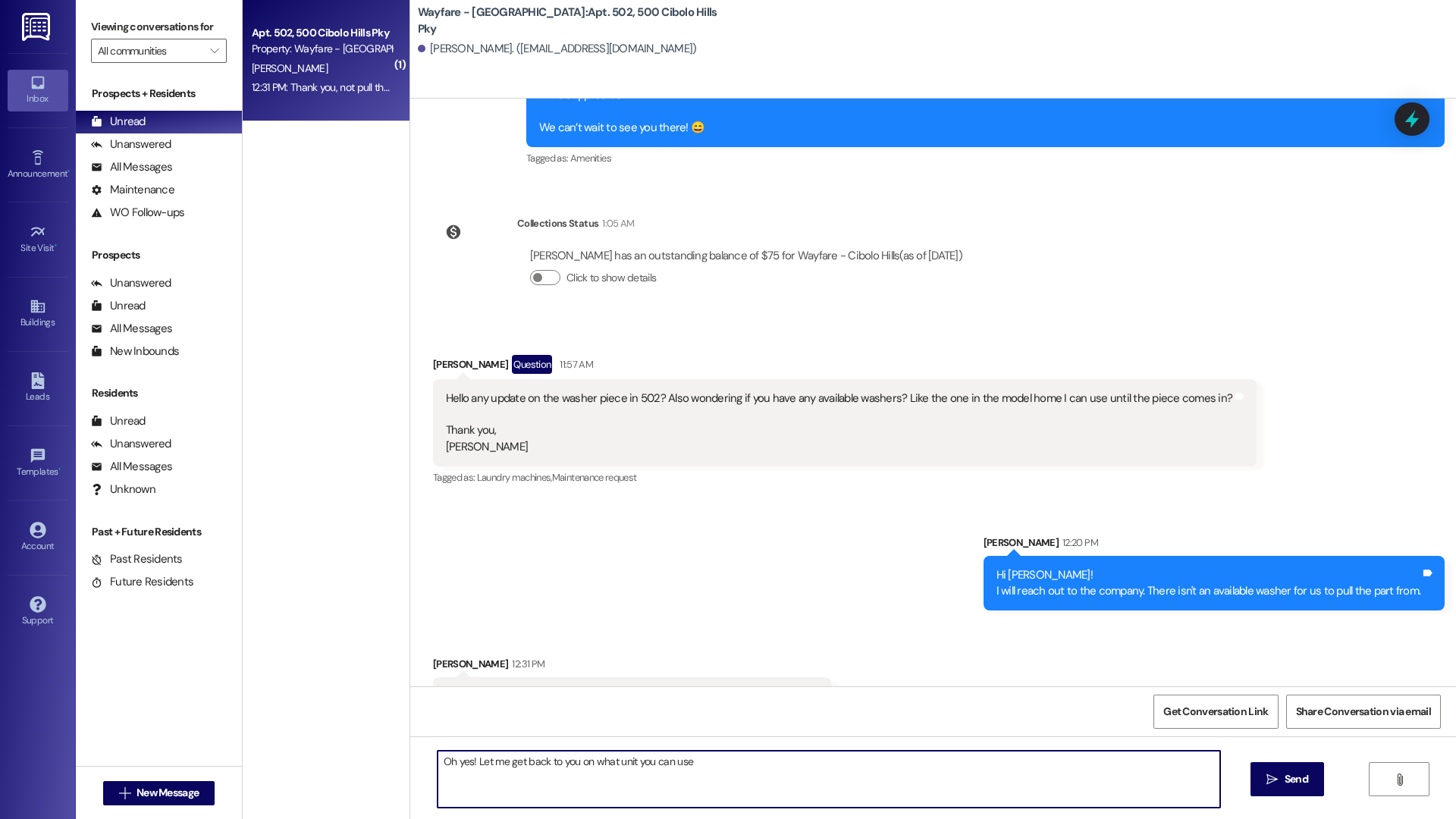
type textarea "Oh yes! Let me get back to you on what unit you can use."
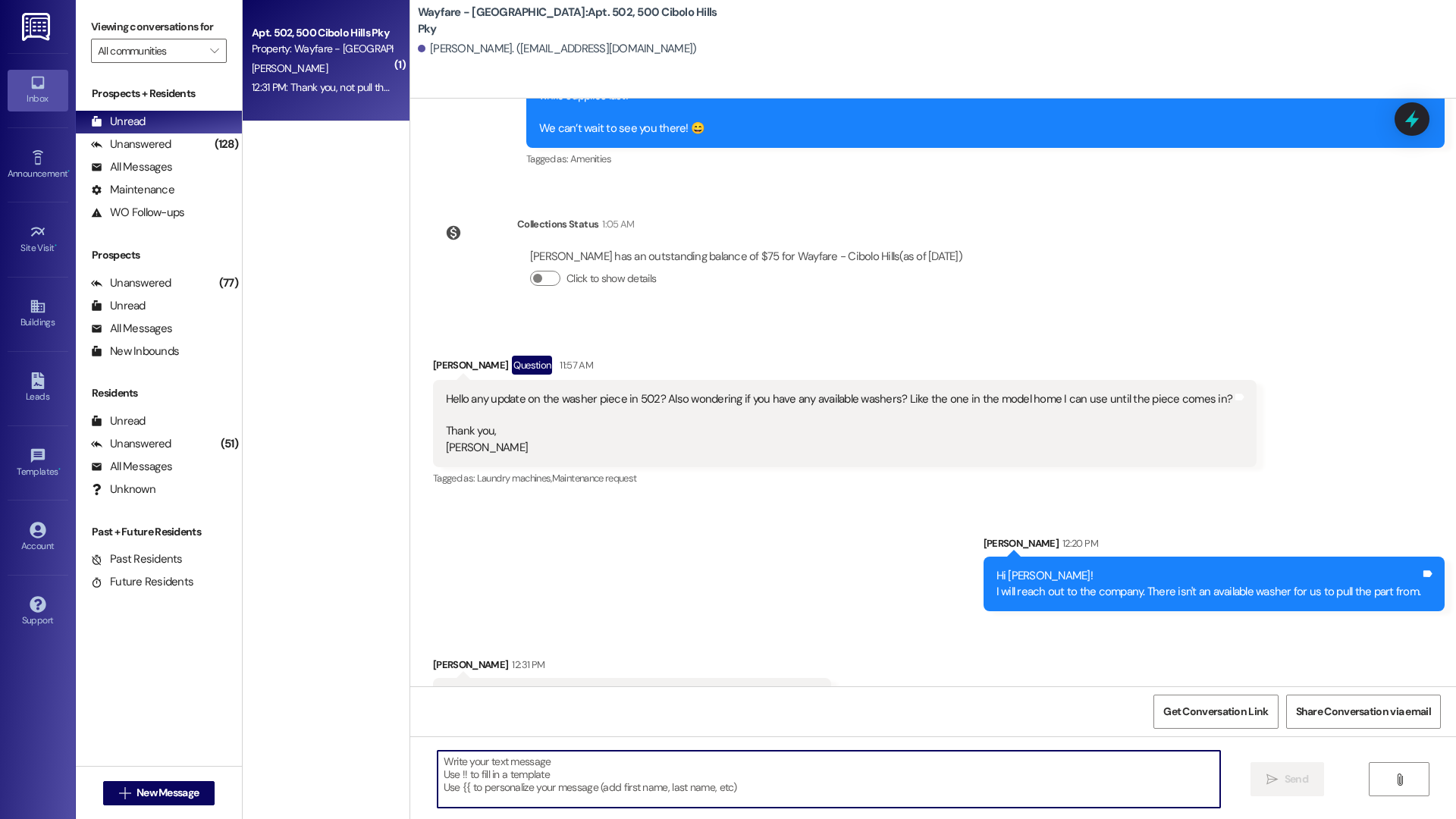
scroll to position [60675, 0]
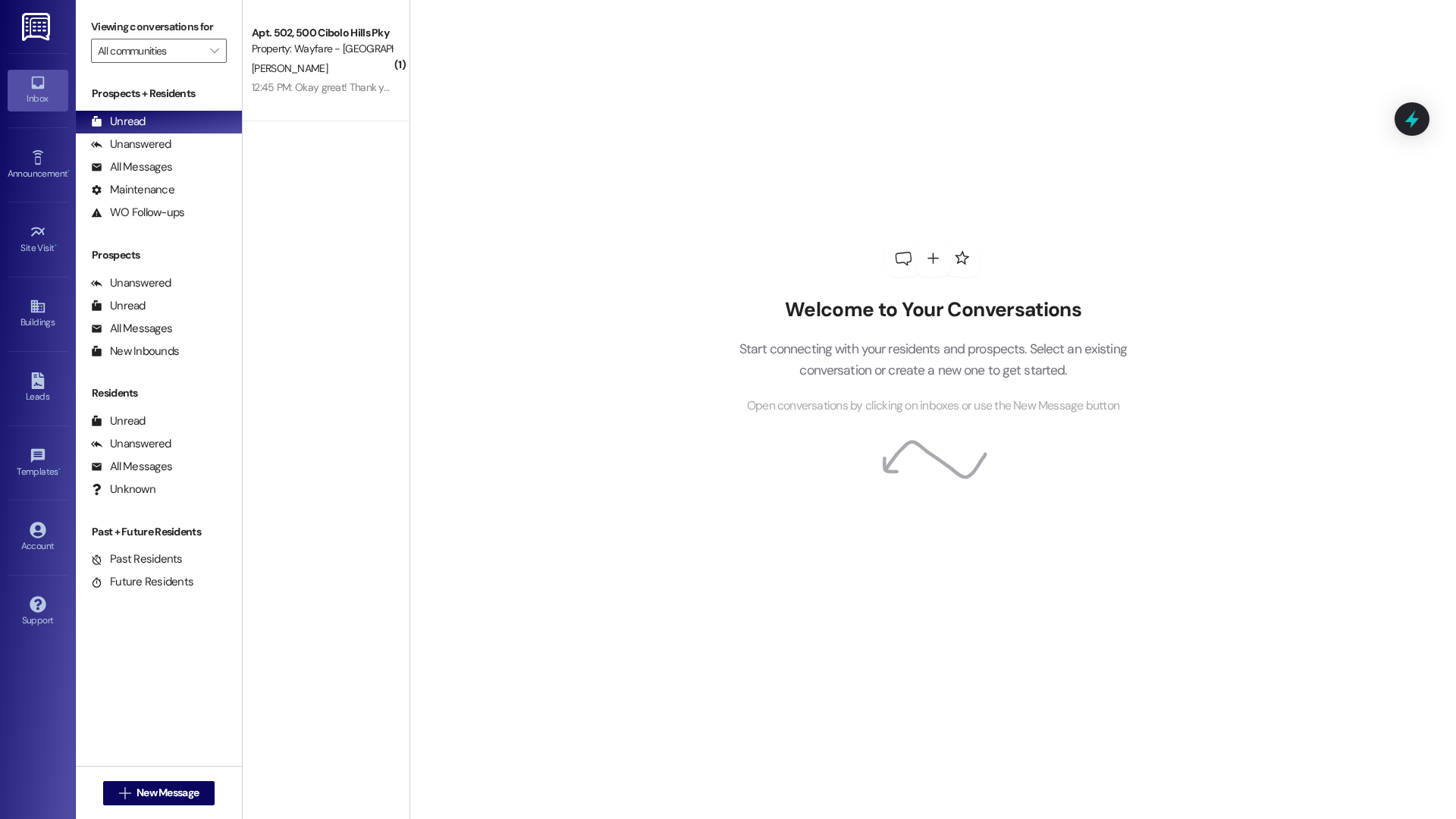
click at [673, 82] on div "Welcome to Your Conversations Start connecting with your residents and prospect…" at bounding box center [932, 410] width 1047 height 819
click at [20, 769] on icon "Close toast" at bounding box center [20, 765] width 9 height 9
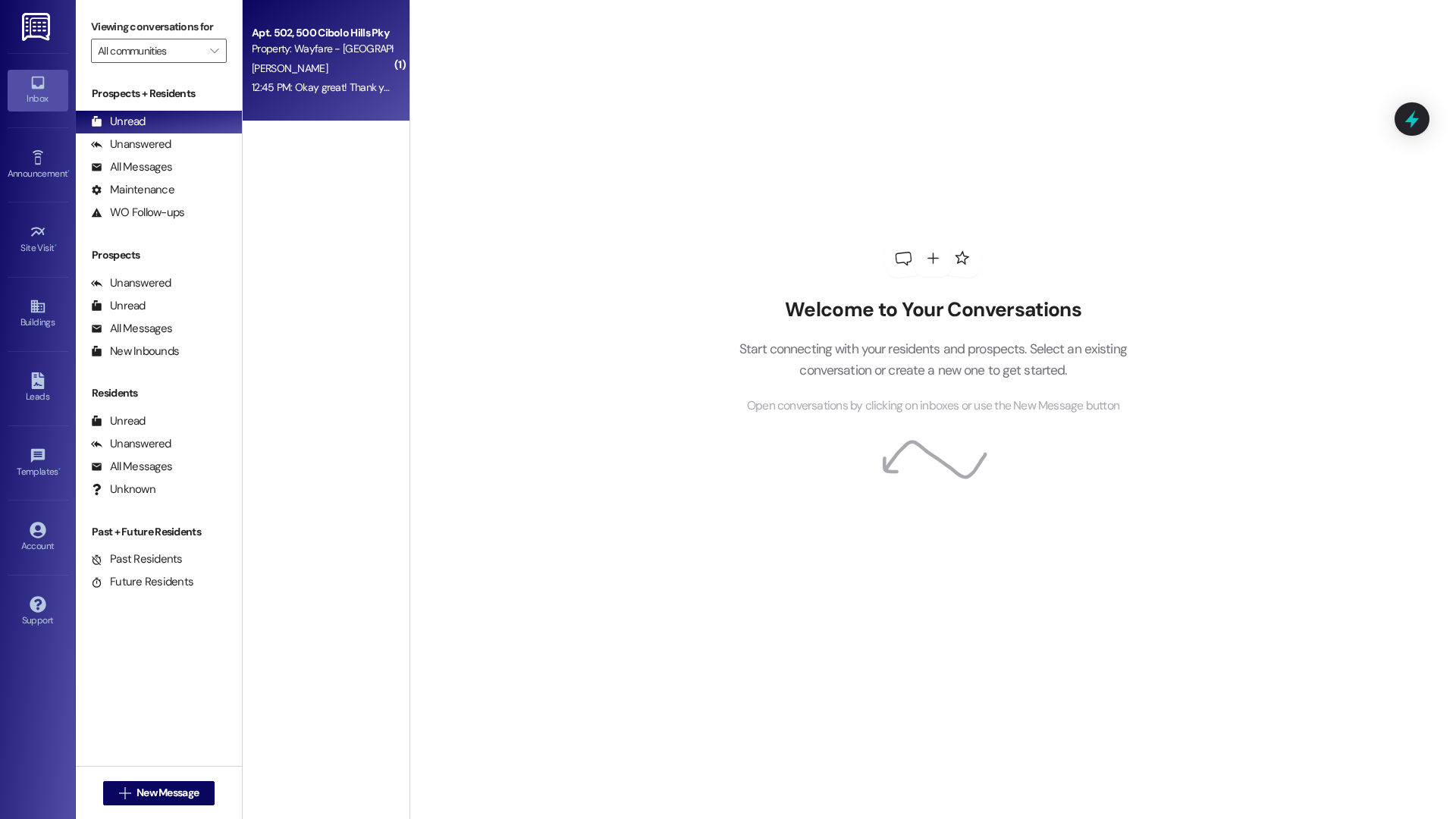
click at [323, 117] on div "Apt. 502, 500 Cibolo Hills Pky Property: Wayfare - [GEOGRAPHIC_DATA] [PERSON_NA…" at bounding box center [326, 60] width 167 height 121
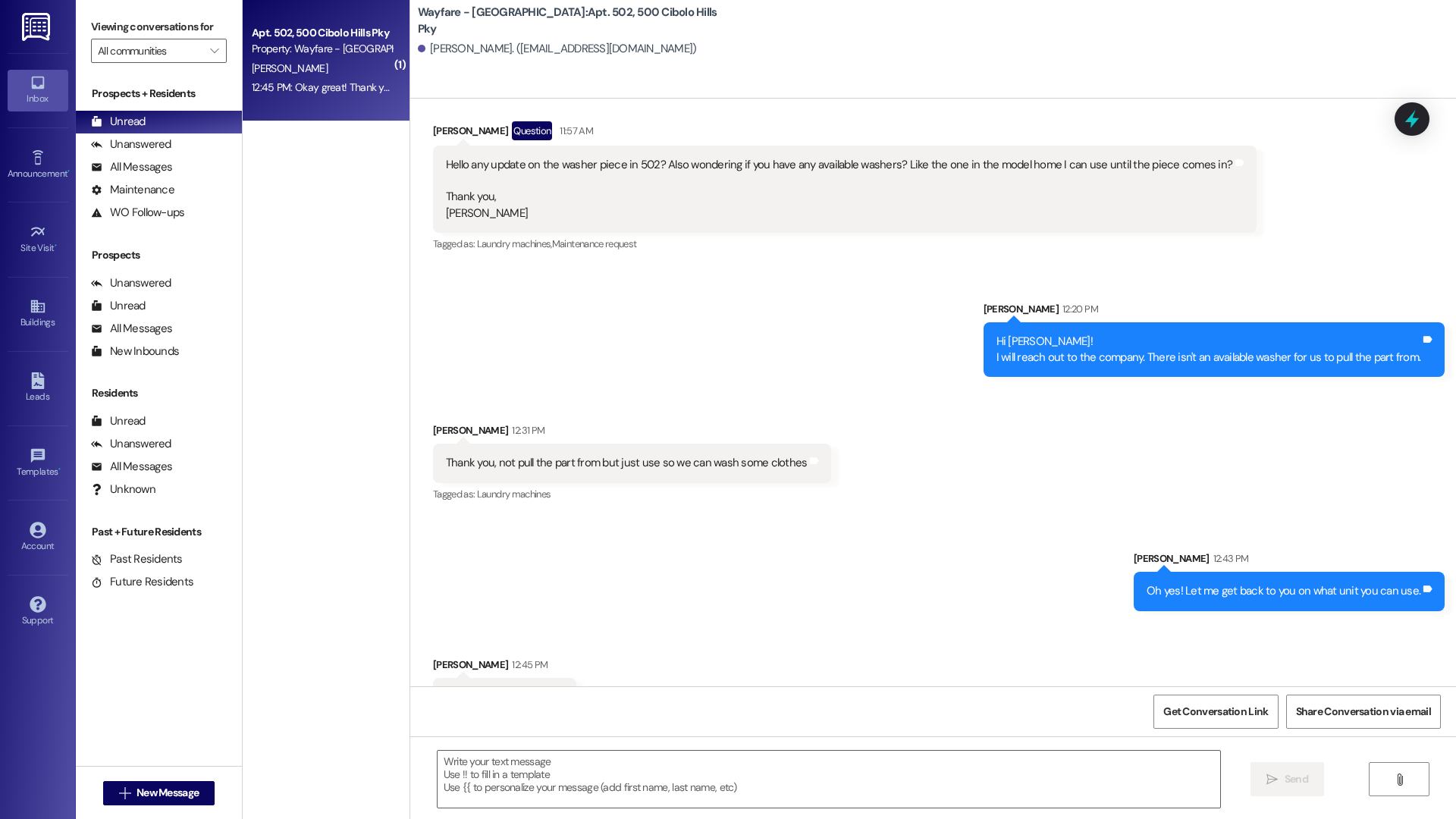
scroll to position [60698, 0]
